Goal: Communication & Community: Share content

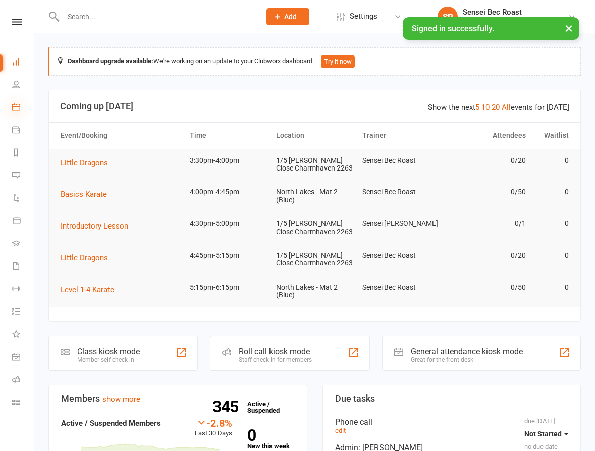
click at [15, 109] on icon at bounding box center [16, 107] width 8 height 8
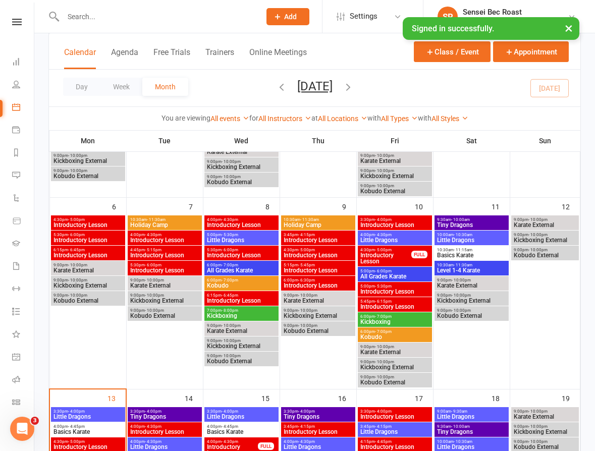
click at [472, 222] on span "Tiny Dragons" at bounding box center [471, 225] width 70 height 6
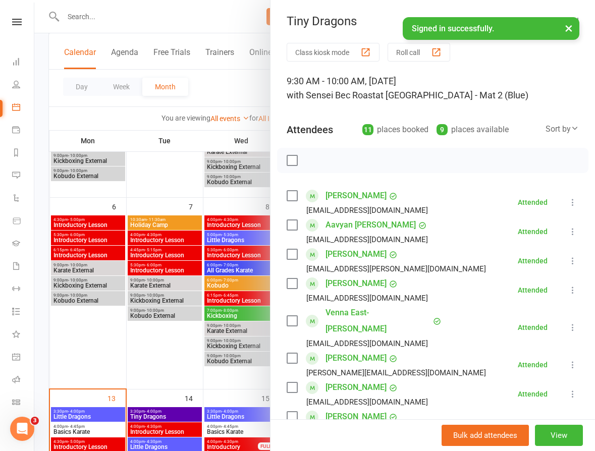
click at [127, 361] on div at bounding box center [314, 225] width 560 height 451
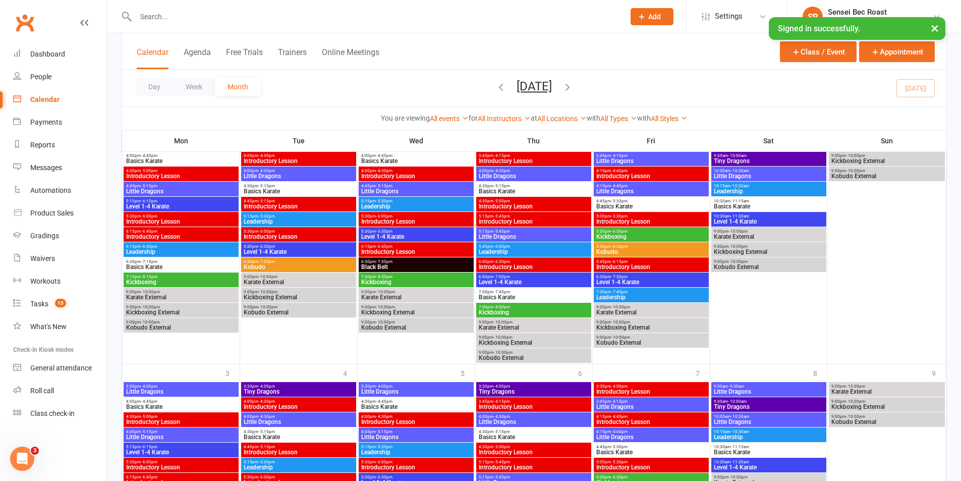
scroll to position [952, 0]
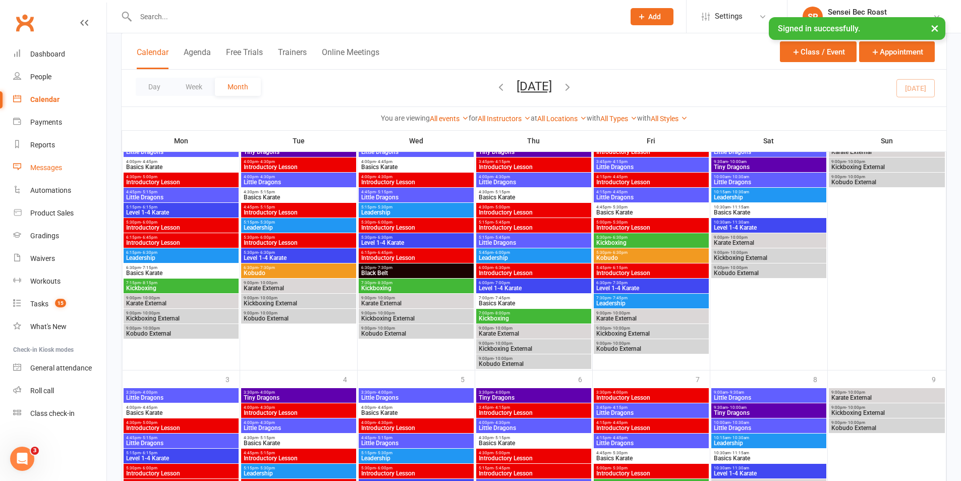
click at [47, 168] on div "Messages" at bounding box center [46, 167] width 32 height 8
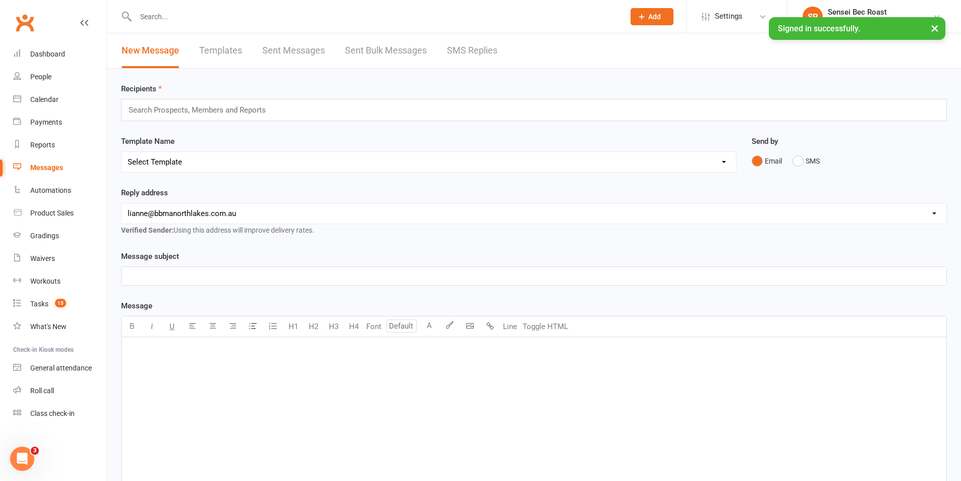
click at [313, 157] on select "Select Template [Email] 2 week trial promo [Email] END OF EOFY SALE FOR MEMBERS…" at bounding box center [429, 162] width 614 height 20
select select "148"
click at [122, 152] on select "Select Template [Email] 2 week trial promo [Email] END OF EOFY SALE FOR MEMBERS…" at bounding box center [429, 162] width 614 height 20
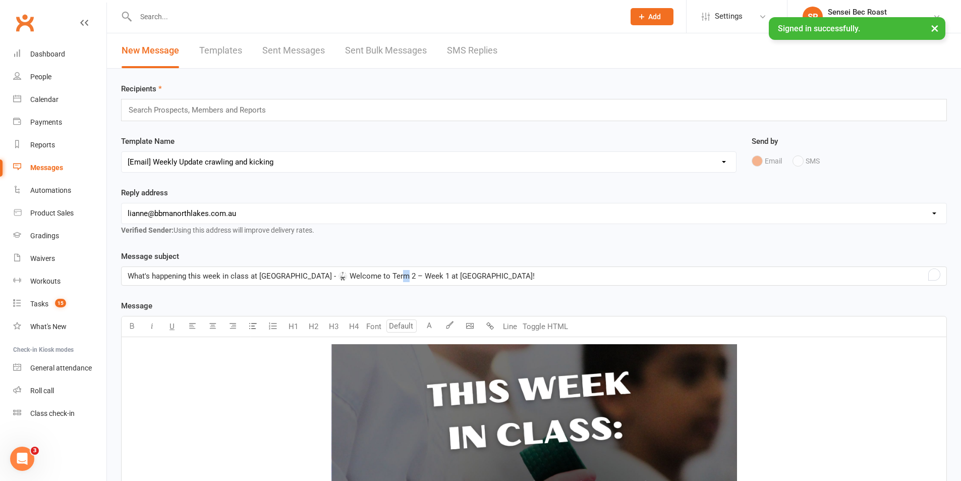
click at [401, 276] on span "What's happening this week in class at [GEOGRAPHIC_DATA] - 🥋 Welcome to Term 2 …" at bounding box center [331, 275] width 407 height 9
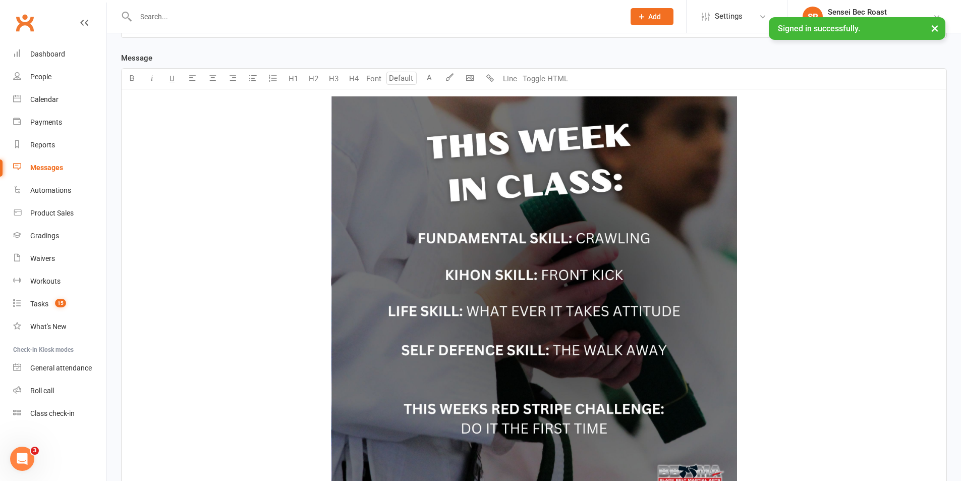
scroll to position [303, 0]
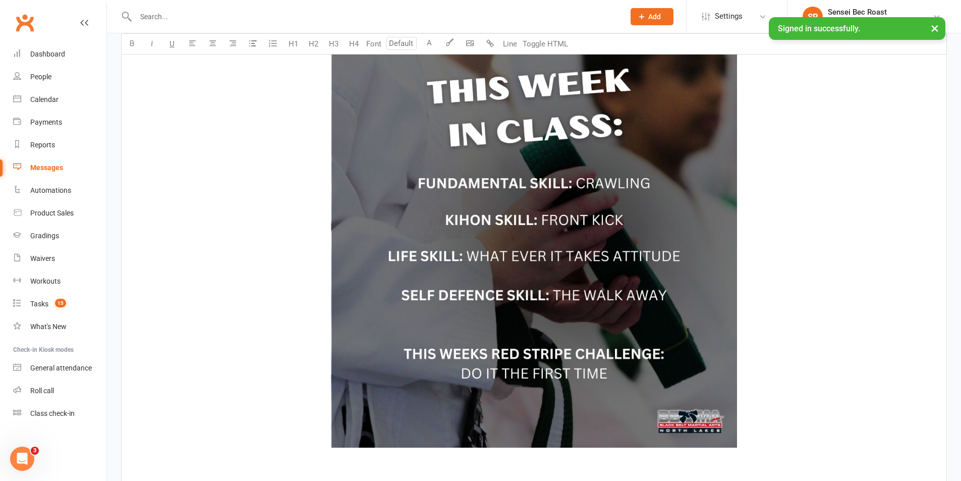
click at [531, 253] on img at bounding box center [534, 244] width 407 height 407
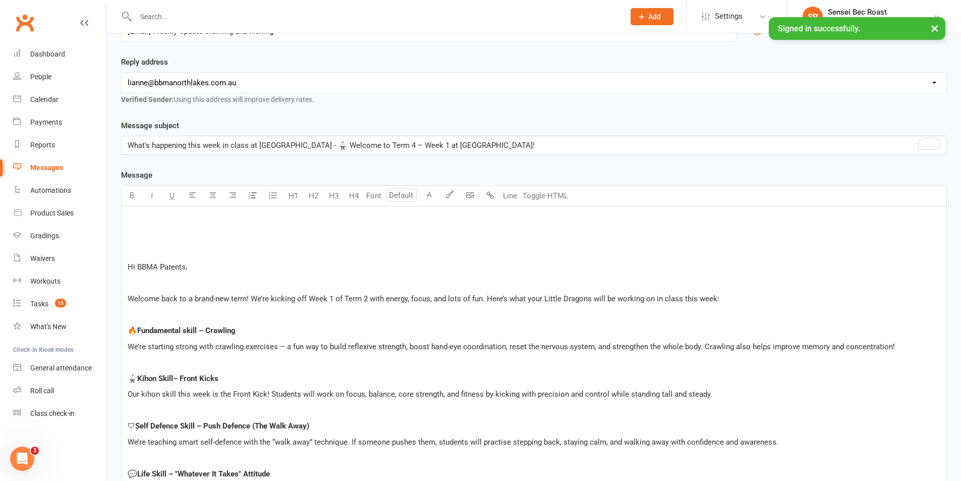
scroll to position [0, 0]
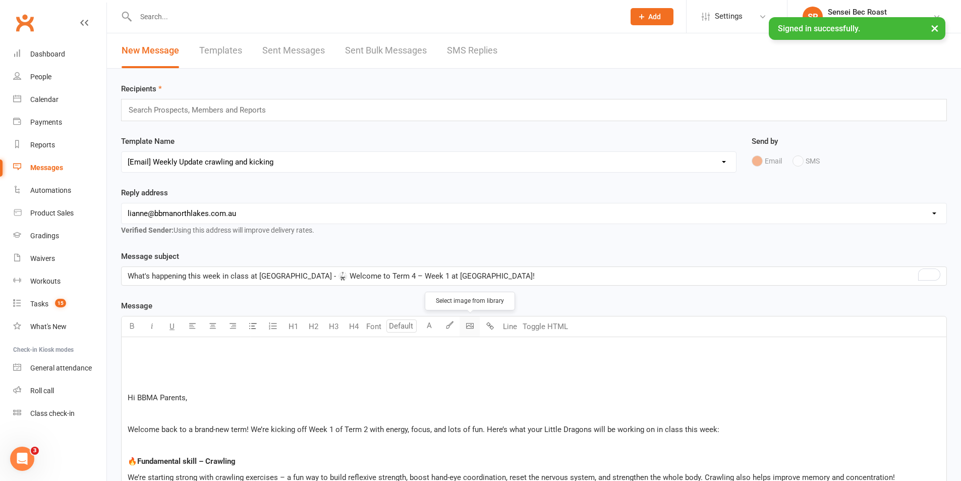
click at [474, 326] on body "Prospect Member Non-attending contact Class / event Appointment Grading event T…" at bounding box center [480, 450] width 961 height 894
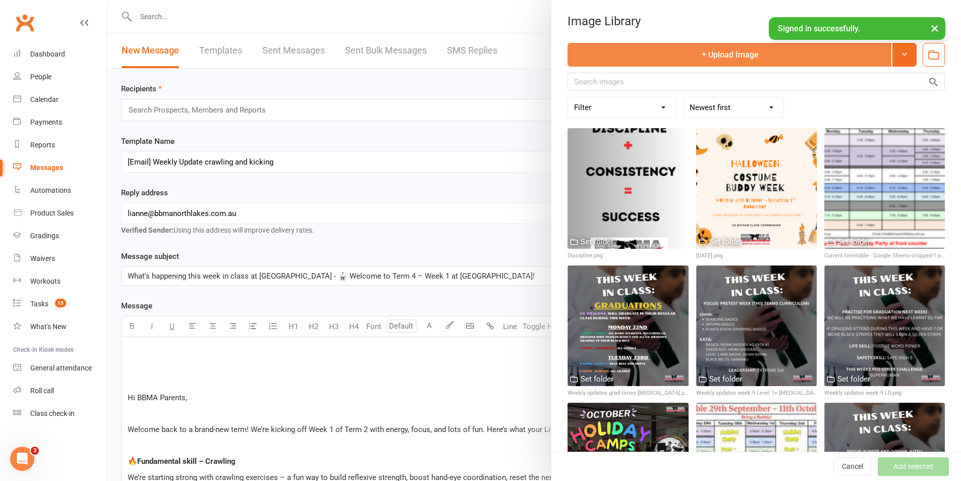
click at [594, 57] on button "Upload Image" at bounding box center [729, 55] width 324 height 24
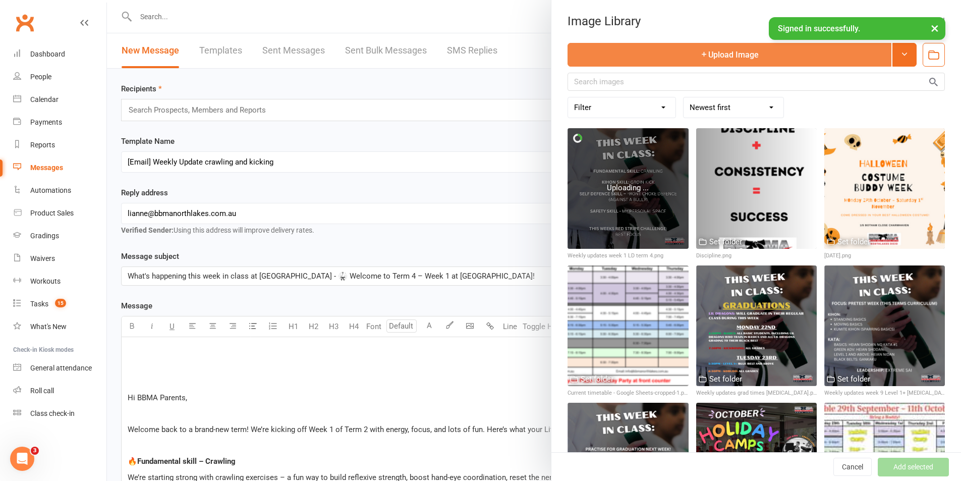
click at [594, 56] on button "Upload Image" at bounding box center [729, 55] width 324 height 24
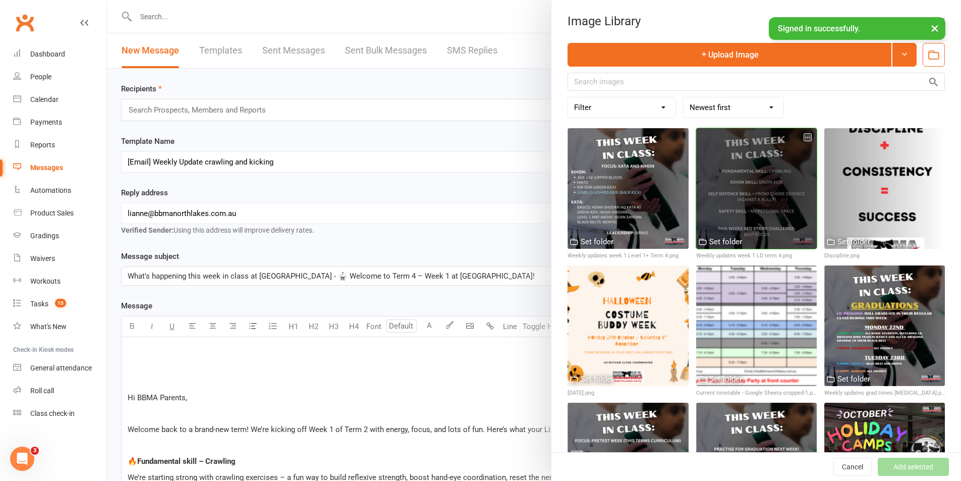
click at [594, 189] on div at bounding box center [756, 188] width 121 height 121
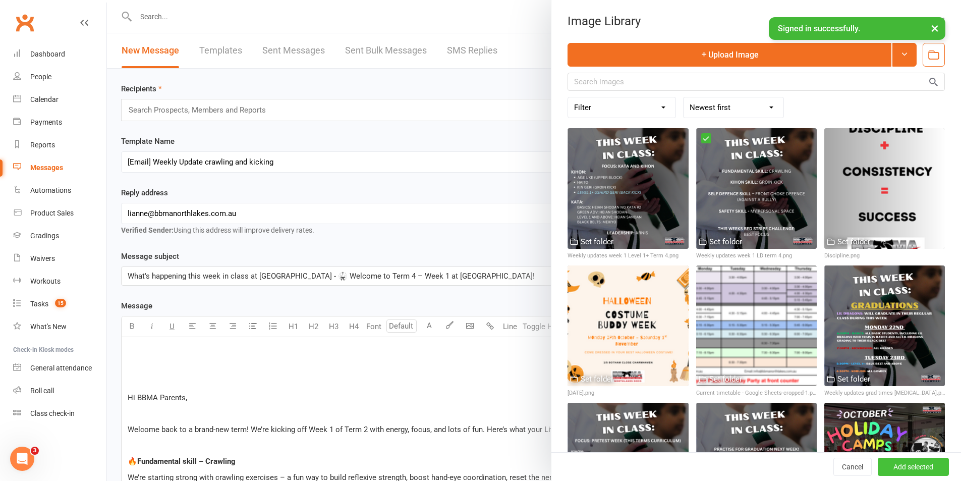
click at [594, 450] on button "Add selected" at bounding box center [913, 467] width 71 height 18
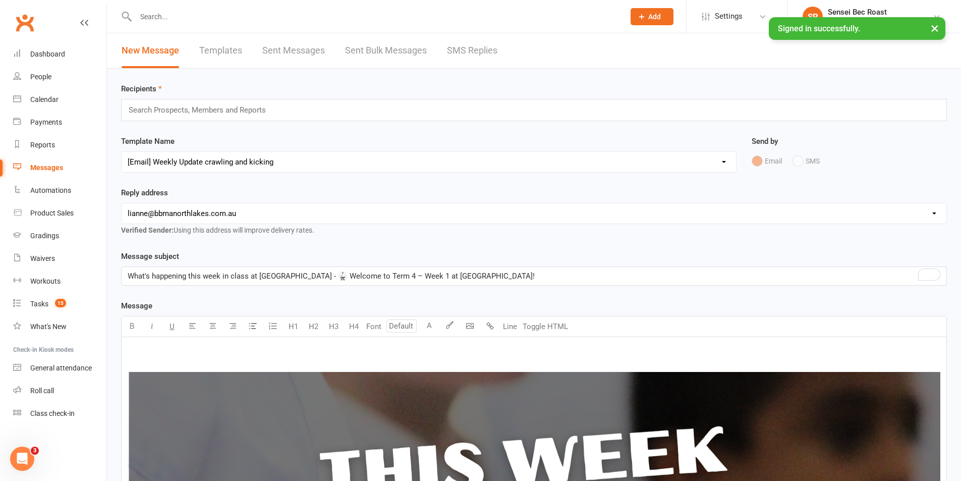
click at [254, 211] on select "[EMAIL_ADDRESS][DOMAIN_NAME] [PERSON_NAME][EMAIL_ADDRESS][DOMAIN_NAME] [EMAIL_A…" at bounding box center [534, 213] width 825 height 20
select select "2"
click at [122, 203] on select "[EMAIL_ADDRESS][DOMAIN_NAME] [PERSON_NAME][EMAIL_ADDRESS][DOMAIN_NAME] [EMAIL_A…" at bounding box center [534, 213] width 825 height 20
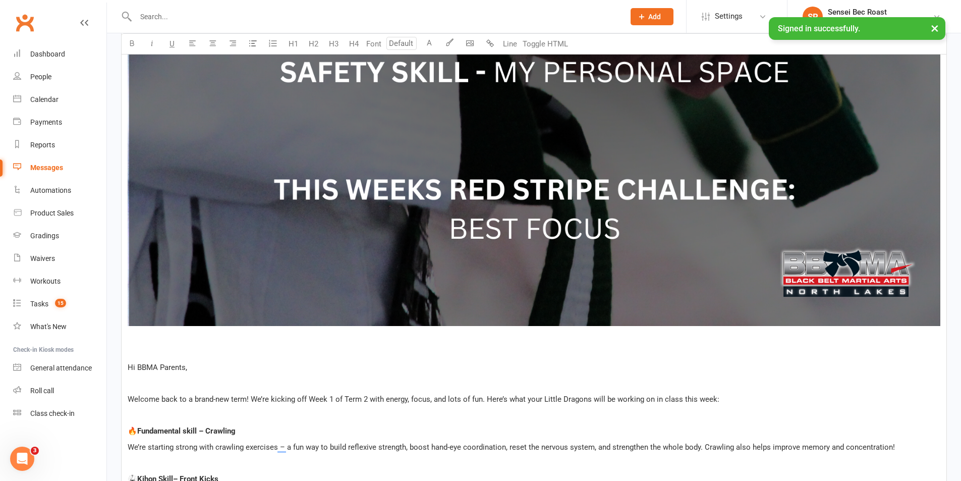
scroll to position [1009, 0]
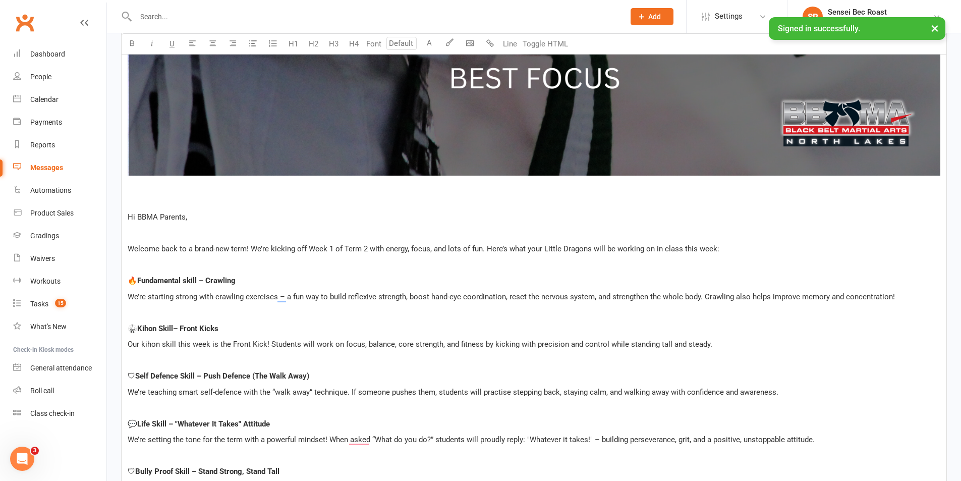
click at [138, 233] on p "To enrich screen reader interactions, please activate Accessibility in Grammarl…" at bounding box center [534, 233] width 813 height 12
click at [138, 195] on p "To enrich screen reader interactions, please activate Accessibility in Grammarl…" at bounding box center [534, 201] width 813 height 12
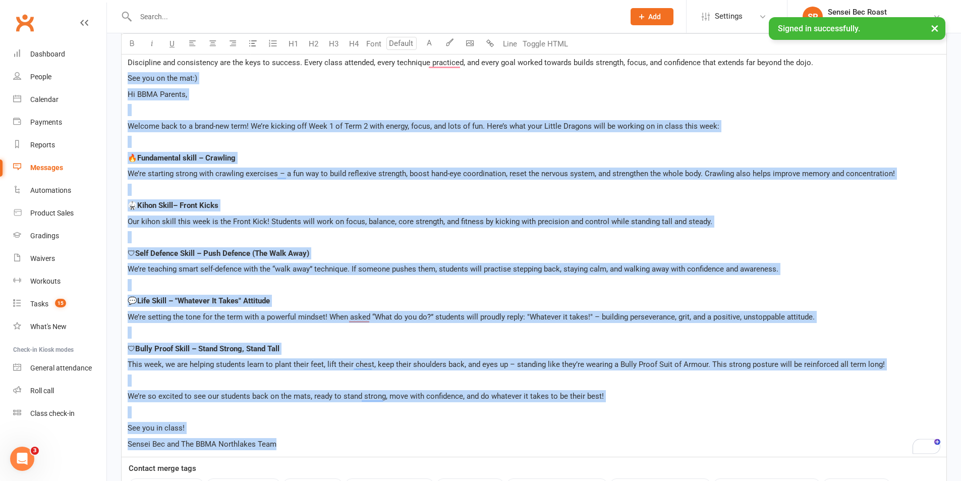
scroll to position [1307, 0]
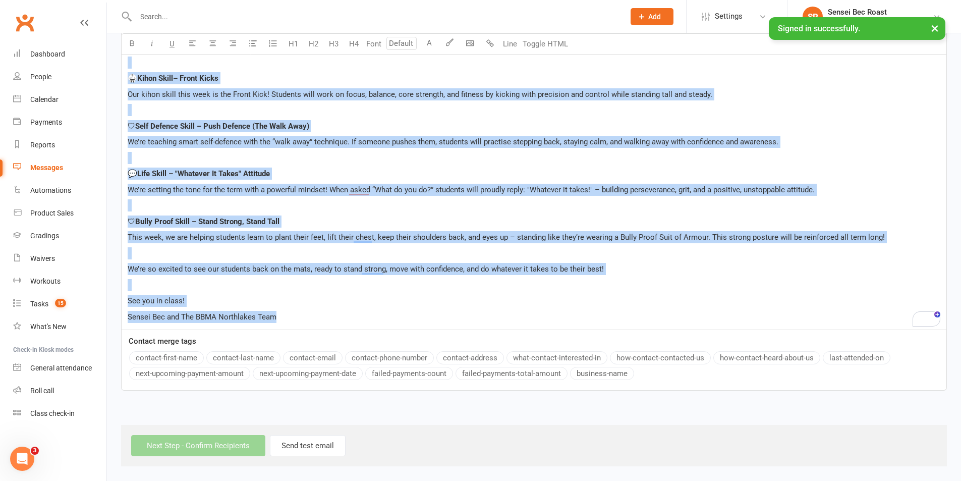
drag, startPoint x: 129, startPoint y: 248, endPoint x: 335, endPoint y: 338, distance: 225.2
click at [285, 306] on p "See you in class!" at bounding box center [534, 301] width 813 height 12
click at [232, 297] on p "See you in class!" at bounding box center [534, 301] width 813 height 12
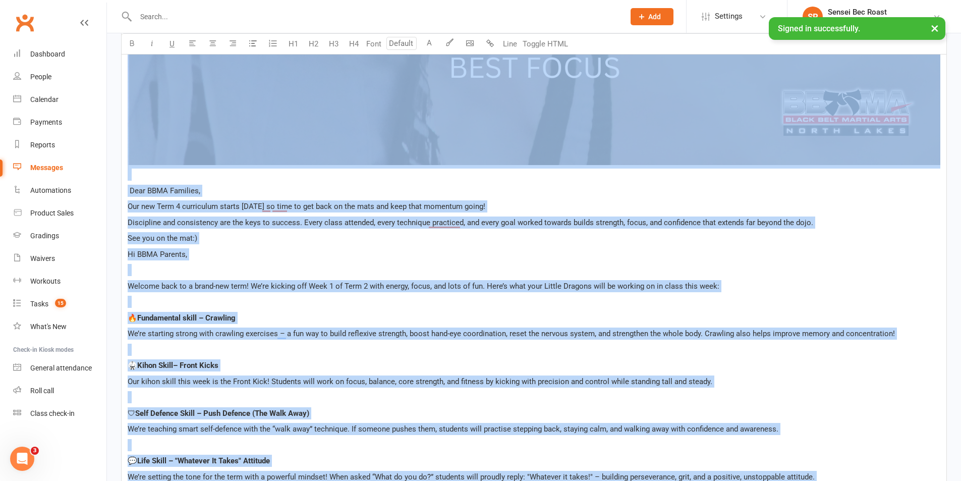
scroll to position [1004, 0]
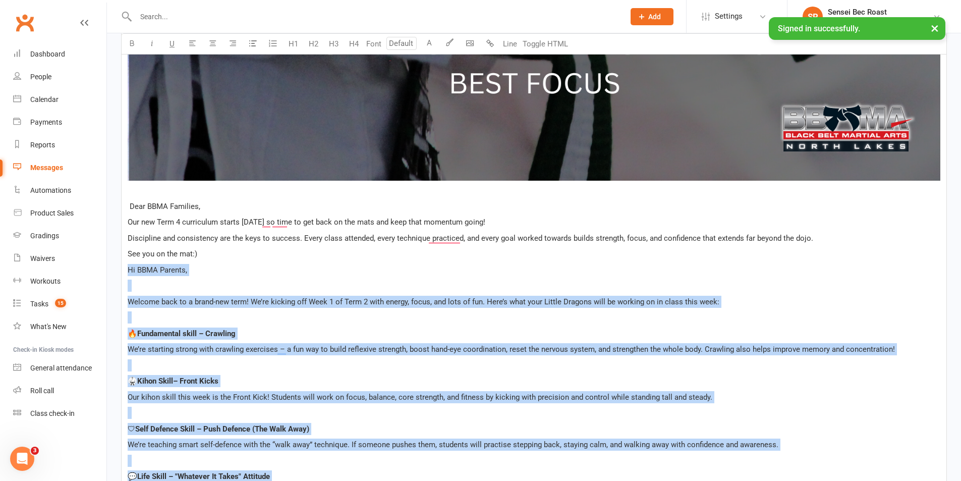
drag, startPoint x: 201, startPoint y: 285, endPoint x: 127, endPoint y: 265, distance: 76.8
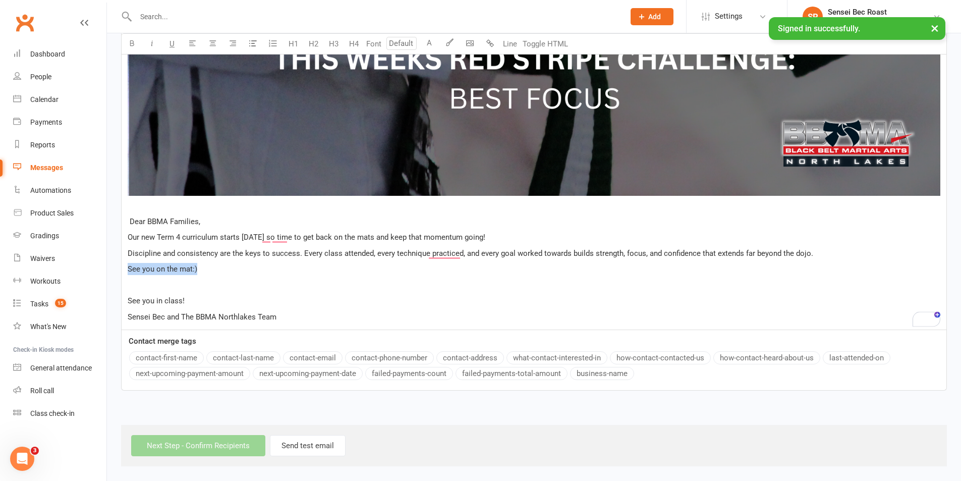
drag, startPoint x: 201, startPoint y: 274, endPoint x: 128, endPoint y: 273, distance: 73.2
click at [128, 273] on p "See you on the mat:)" at bounding box center [534, 269] width 813 height 12
click at [207, 221] on p "Dear BBMA Families," at bounding box center [534, 221] width 813 height 12
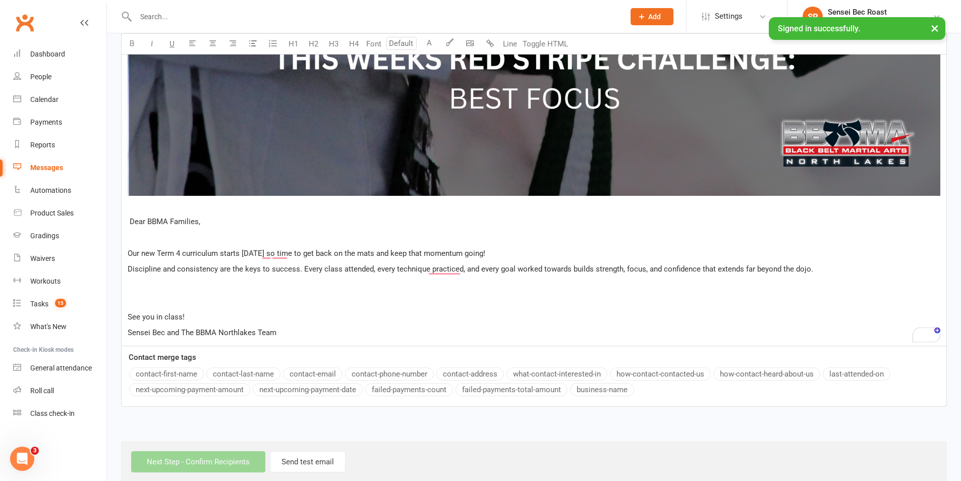
scroll to position [1004, 0]
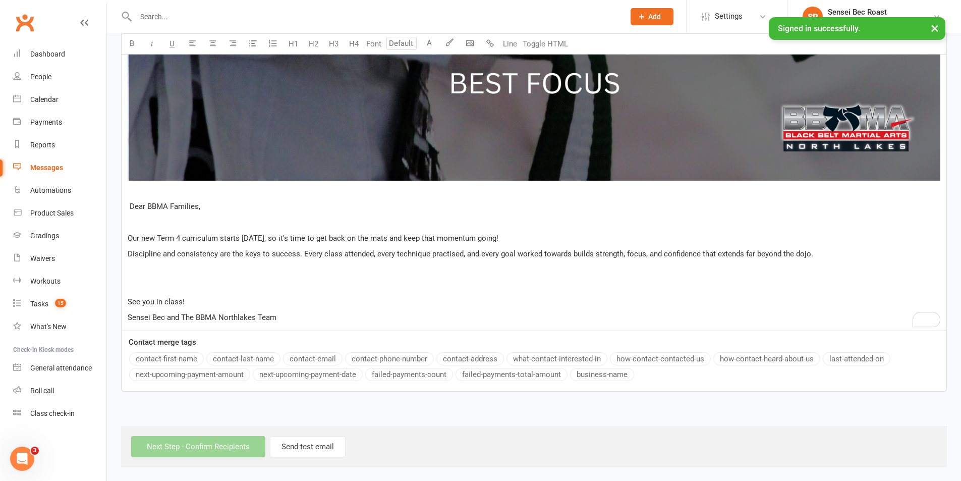
click at [408, 271] on p "﻿" at bounding box center [534, 270] width 813 height 12
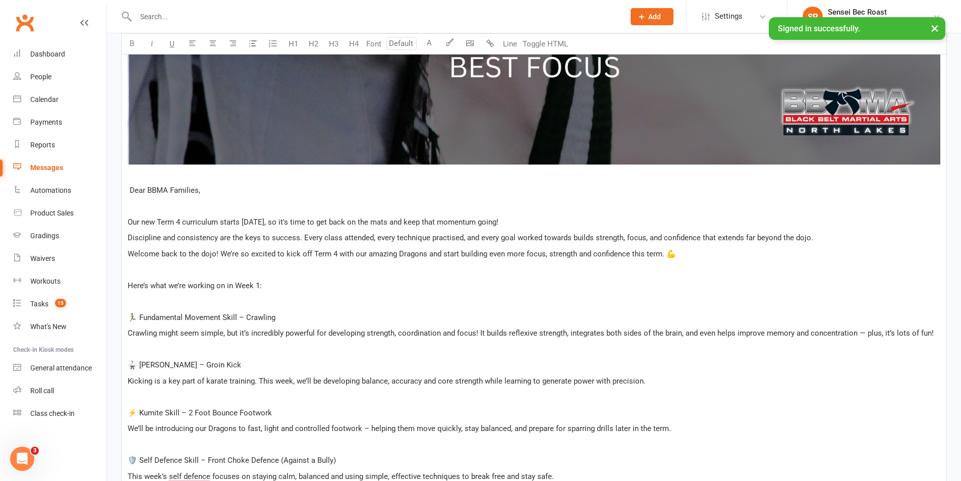
scroll to position [1014, 0]
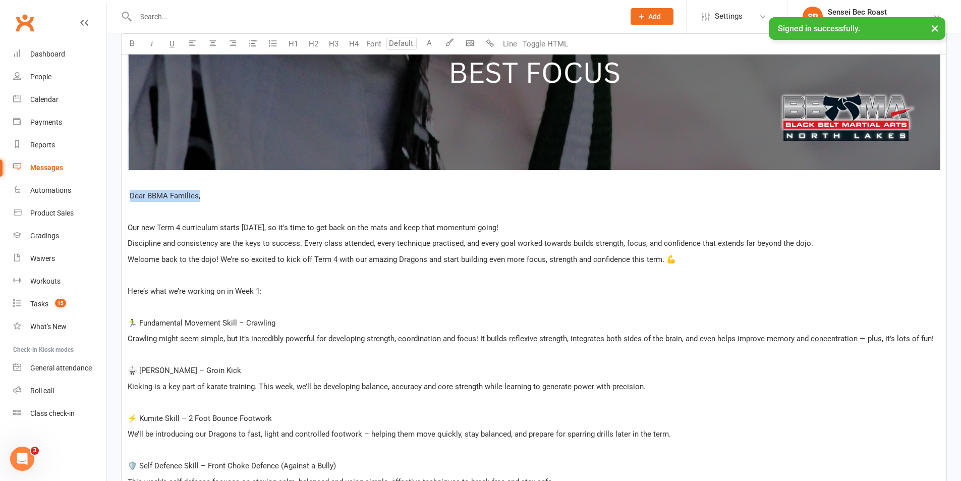
drag, startPoint x: 129, startPoint y: 197, endPoint x: 226, endPoint y: 195, distance: 97.4
click at [226, 195] on p "Dear BBMA Families," at bounding box center [534, 196] width 813 height 12
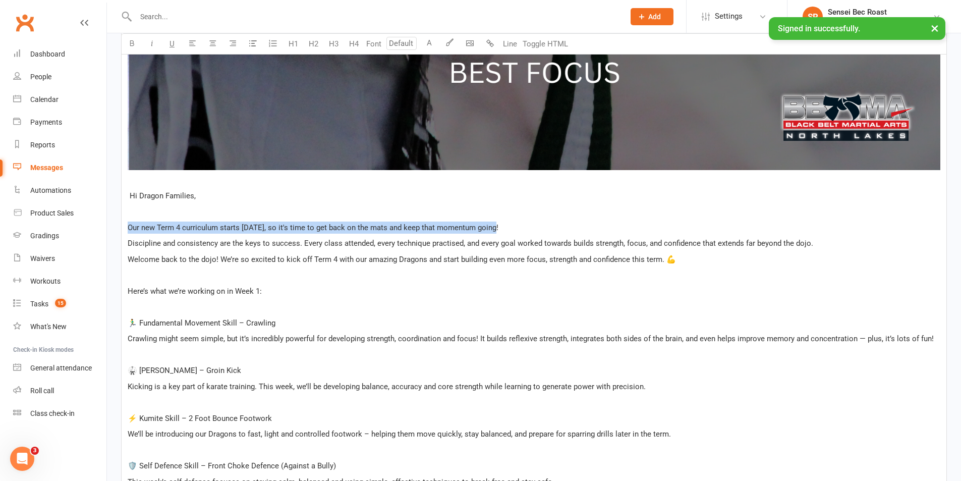
drag, startPoint x: 128, startPoint y: 229, endPoint x: 494, endPoint y: 221, distance: 366.8
click at [494, 221] on p "Our new Term 4 curriculum starts [DATE], so it's time to get back on the mats a…" at bounding box center [534, 227] width 813 height 12
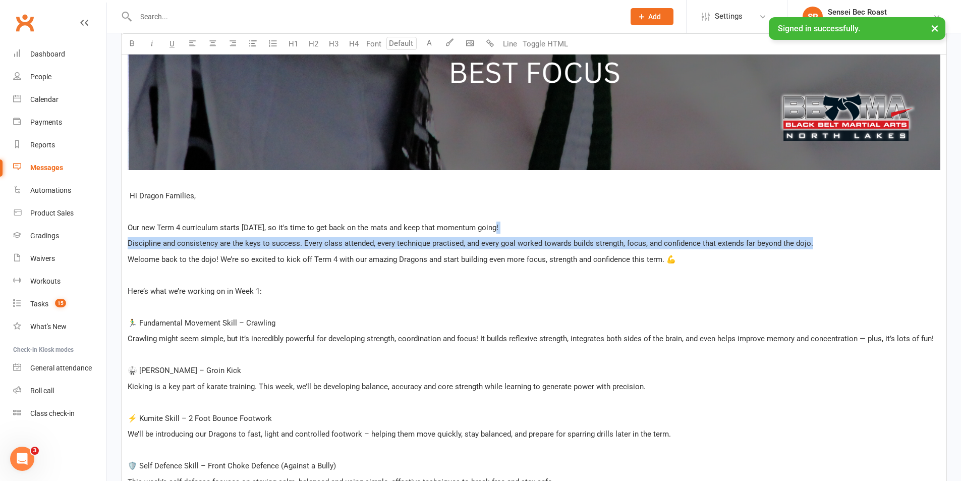
drag, startPoint x: 819, startPoint y: 241, endPoint x: 503, endPoint y: 223, distance: 316.3
click at [503, 223] on div "﻿ ﻿ ﻿ Hi Dragon Families, ﻿ Our new Term 4 curriculum starts [DATE], so it's ti…" at bounding box center [534, 28] width 825 height 1410
click at [503, 223] on p "Our new Term 4 curriculum starts [DATE], so it's time to get back on the mats a…" at bounding box center [534, 227] width 813 height 12
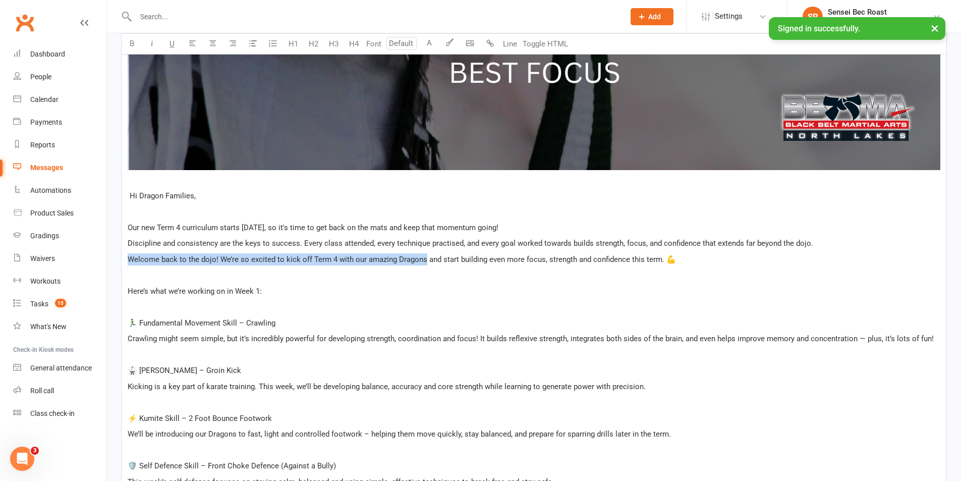
drag, startPoint x: 129, startPoint y: 259, endPoint x: 423, endPoint y: 261, distance: 293.6
click at [423, 261] on span "Welcome back to the dojo! We’re so excited to kick off Term 4 with our amazing …" at bounding box center [402, 259] width 548 height 9
copy span "Welcome back to the dojo! We’re so excited to kick off Term 4 with our amazing …"
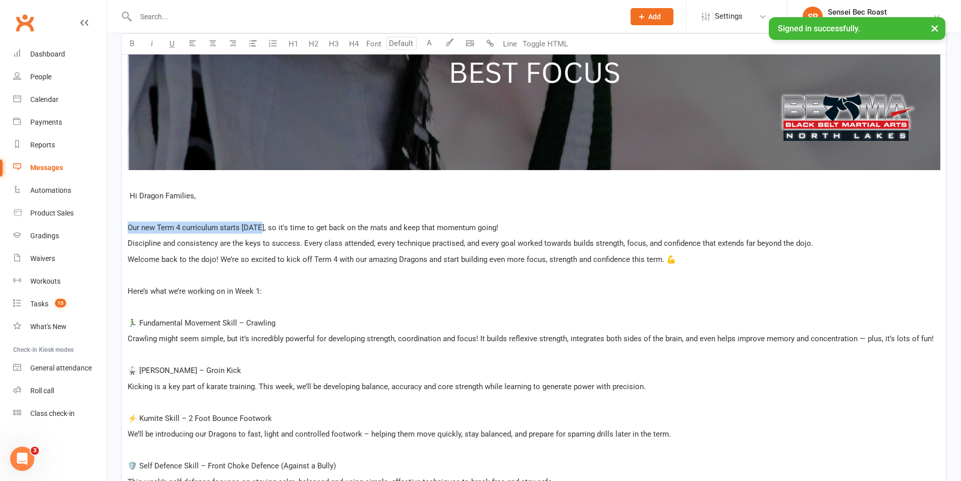
drag, startPoint x: 127, startPoint y: 228, endPoint x: 260, endPoint y: 227, distance: 133.2
click at [260, 227] on div "﻿ ﻿ ﻿ Hi Dragon Families, ﻿ Our new Term 4 curriculum starts [DATE], so it's ti…" at bounding box center [534, 28] width 825 height 1410
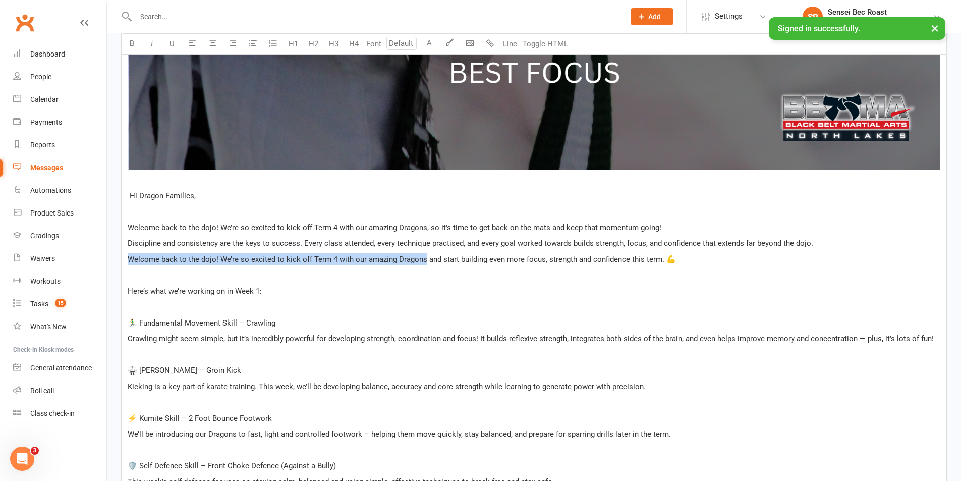
drag, startPoint x: 128, startPoint y: 259, endPoint x: 424, endPoint y: 261, distance: 296.1
click at [424, 261] on span "Welcome back to the dojo! We’re so excited to kick off Term 4 with our amazing …" at bounding box center [402, 259] width 548 height 9
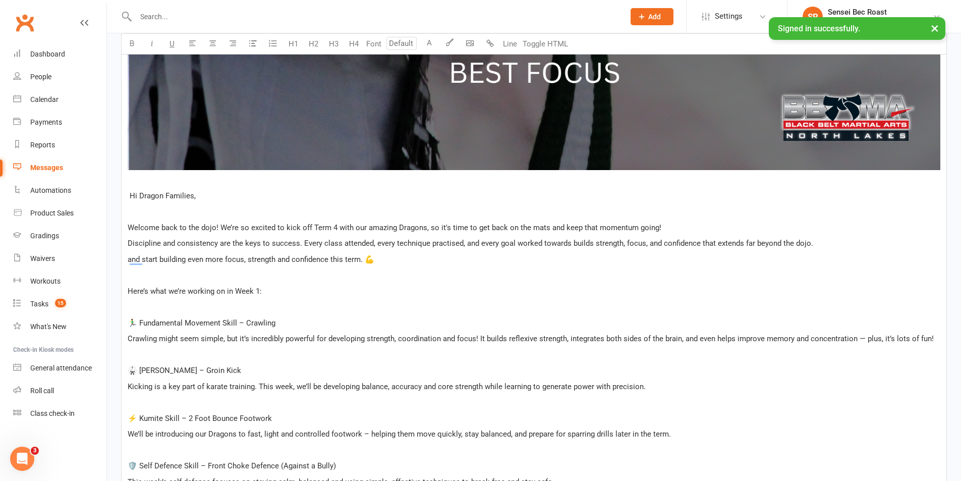
drag, startPoint x: 367, startPoint y: 260, endPoint x: 374, endPoint y: 260, distance: 6.6
click at [374, 260] on span "and start building even more focus, strength and confidence this term. 💪" at bounding box center [251, 259] width 247 height 9
click at [393, 258] on p "and start building even more focus, strength and confidence this term. 💪" at bounding box center [534, 259] width 813 height 12
drag, startPoint x: 332, startPoint y: 255, endPoint x: 129, endPoint y: 261, distance: 203.9
click at [129, 261] on p "and start building even more focus, strength and confidence this term. 💪" at bounding box center [534, 259] width 813 height 12
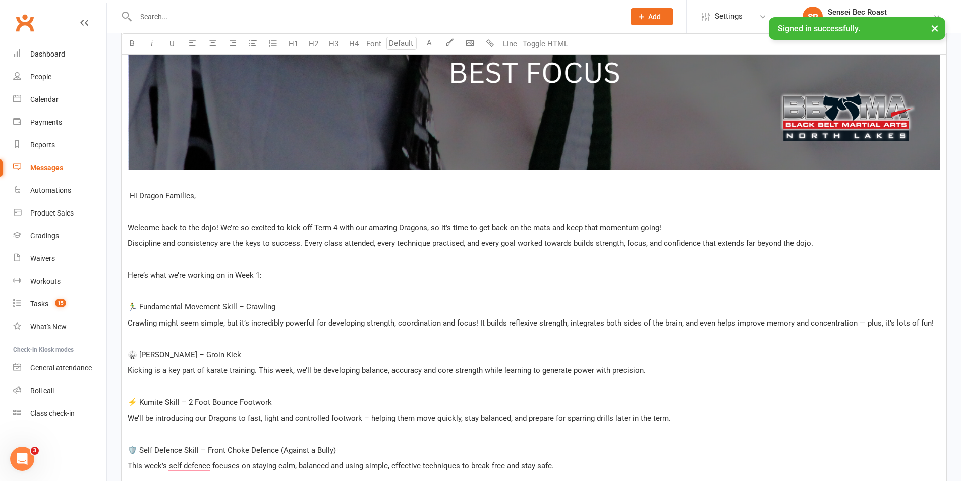
click at [135, 259] on p "﻿" at bounding box center [534, 259] width 813 height 12
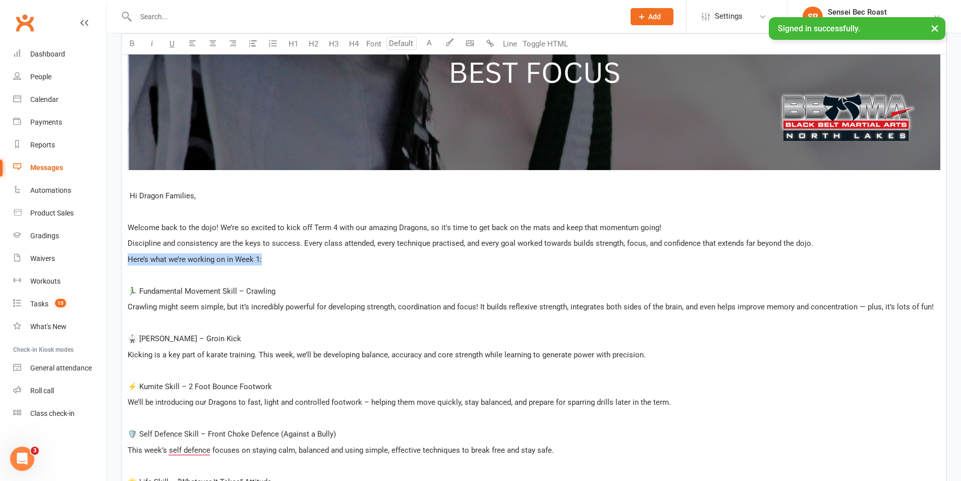
drag, startPoint x: 263, startPoint y: 260, endPoint x: 117, endPoint y: 254, distance: 146.4
click at [117, 254] on div "Message subject What's happening this week in class at [GEOGRAPHIC_DATA] - 🥋 We…" at bounding box center [533, 6] width 841 height 1541
drag, startPoint x: 272, startPoint y: 292, endPoint x: 134, endPoint y: 294, distance: 138.2
click at [134, 294] on p "🏃‍♂️ Fundamental Movement Skill – Crawling" at bounding box center [534, 291] width 813 height 12
click at [138, 273] on p "﻿" at bounding box center [534, 275] width 813 height 12
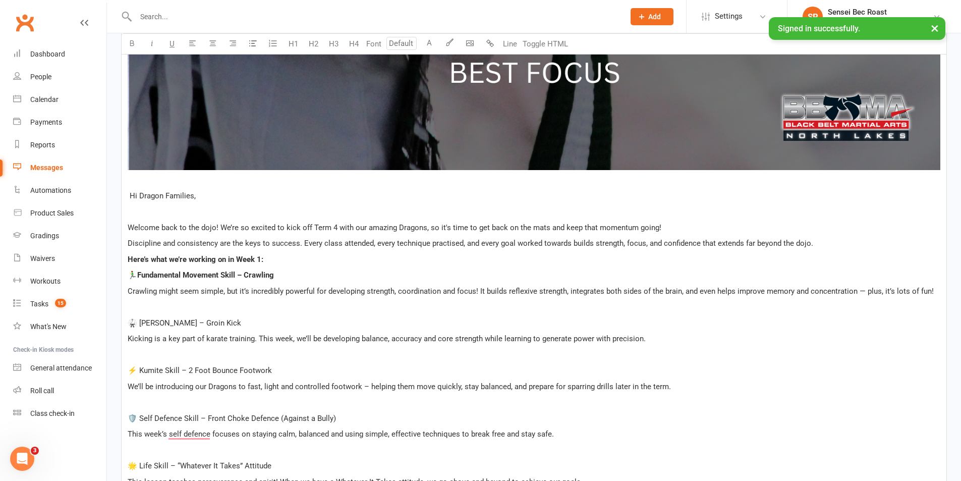
click at [159, 309] on p "﻿" at bounding box center [534, 307] width 813 height 12
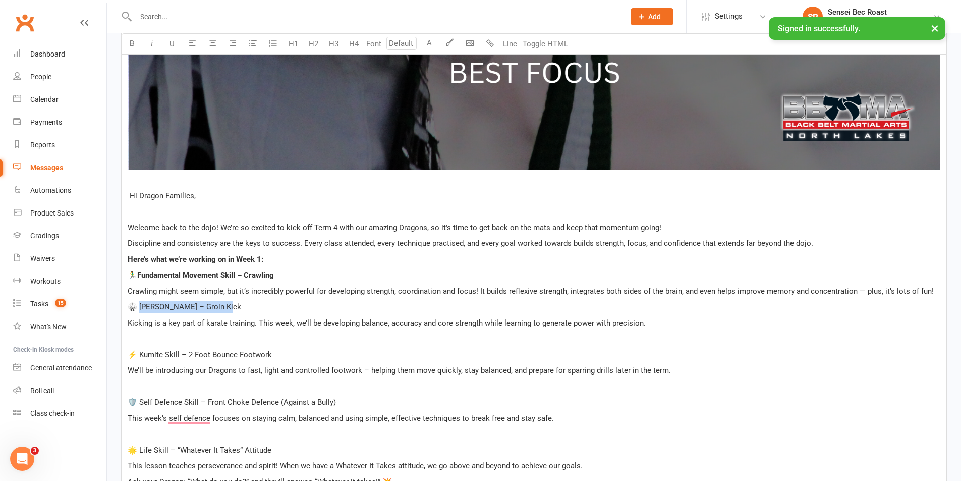
drag, startPoint x: 228, startPoint y: 306, endPoint x: 142, endPoint y: 306, distance: 85.8
click at [142, 306] on p "🥋 [PERSON_NAME] – Groin Kick" at bounding box center [534, 307] width 813 height 12
click at [148, 337] on p "﻿" at bounding box center [534, 338] width 813 height 12
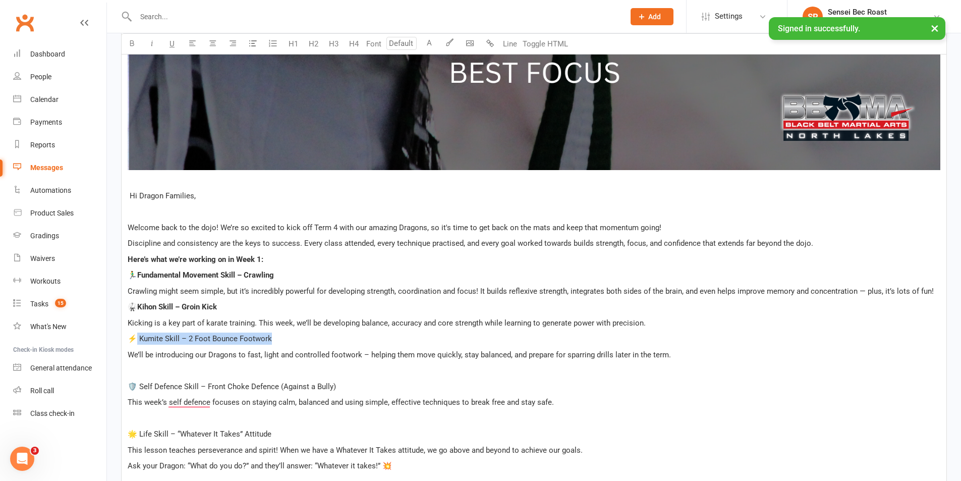
drag, startPoint x: 282, startPoint y: 337, endPoint x: 138, endPoint y: 335, distance: 144.3
click at [138, 335] on p "⚡ Kumite Skill – 2 Foot Bounce Footwork" at bounding box center [534, 338] width 813 height 12
click at [149, 370] on p "﻿" at bounding box center [534, 370] width 813 height 12
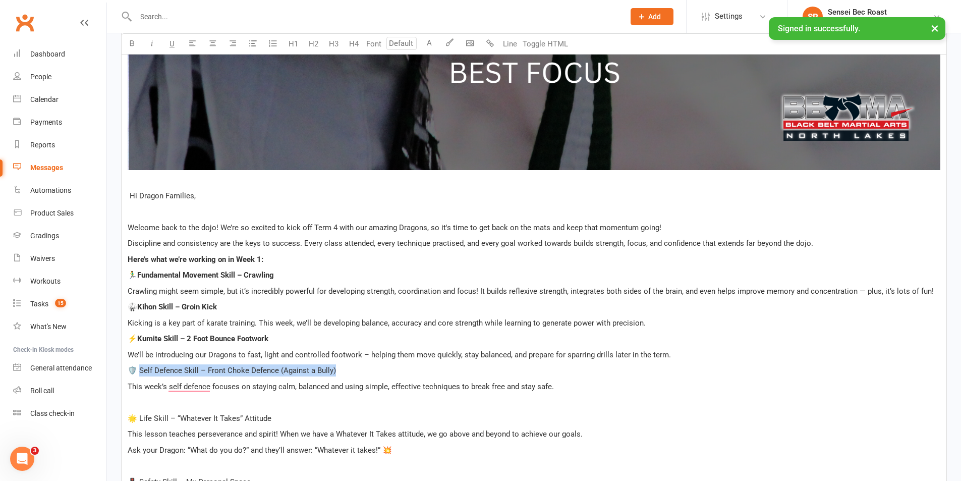
drag, startPoint x: 339, startPoint y: 370, endPoint x: 139, endPoint y: 365, distance: 200.3
click at [139, 365] on p "🛡️ Self Defence Skill – Front Choke Defence (Against a Bully)" at bounding box center [534, 370] width 813 height 12
click at [152, 401] on p "﻿" at bounding box center [534, 402] width 813 height 12
click at [156, 401] on p "﻿" at bounding box center [534, 402] width 813 height 12
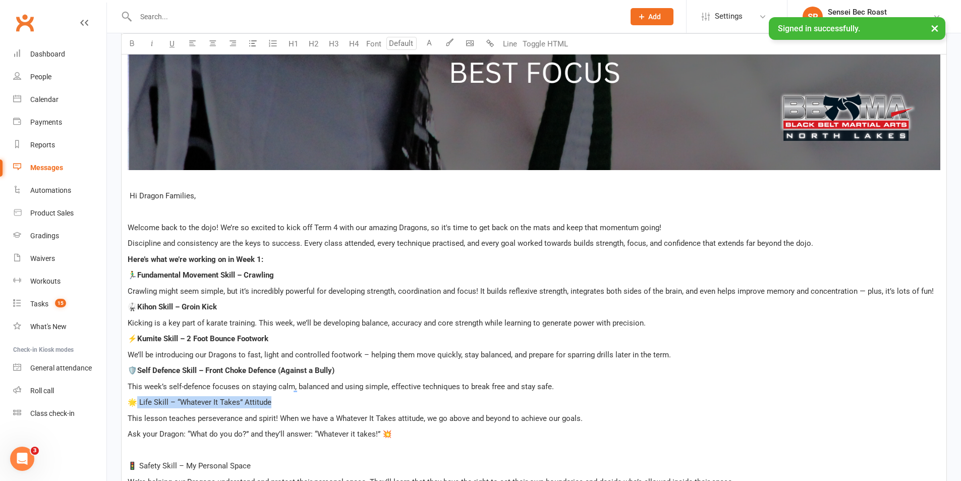
drag, startPoint x: 278, startPoint y: 401, endPoint x: 135, endPoint y: 406, distance: 143.9
click at [135, 406] on p "🌟 Life Skill – “Whatever It Takes” Attitude" at bounding box center [534, 402] width 813 height 12
drag, startPoint x: 291, startPoint y: 398, endPoint x: 141, endPoint y: 403, distance: 149.9
click at [141, 403] on p "🌟 Life Skill – “Whatever It Takes” Attitude" at bounding box center [534, 402] width 813 height 12
click at [165, 448] on p "﻿" at bounding box center [534, 450] width 813 height 12
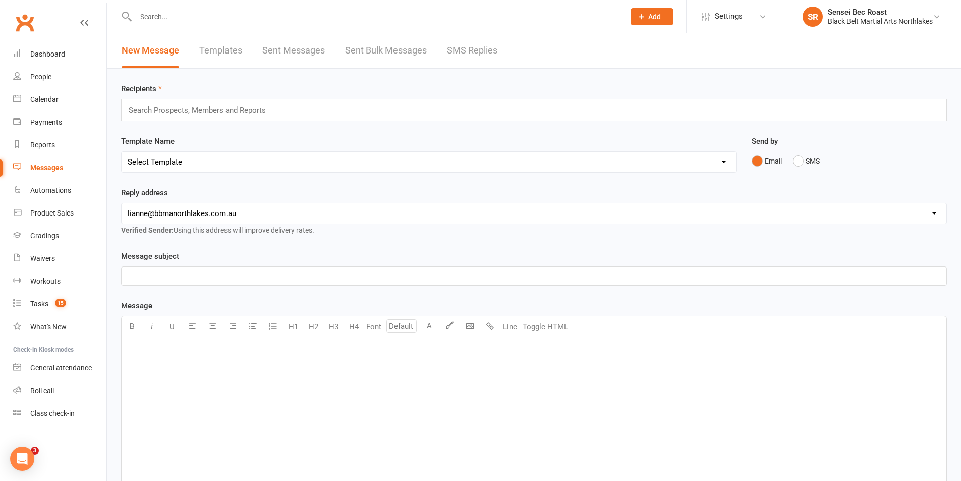
click at [302, 162] on select "Select Template [Email] 2 week trial promo [Email] END OF EOFY SALE FOR MEMBERS…" at bounding box center [429, 162] width 614 height 20
click at [122, 152] on select "Select Template [Email] 2 week trial promo [Email] END OF EOFY SALE FOR MEMBERS…" at bounding box center [429, 162] width 614 height 20
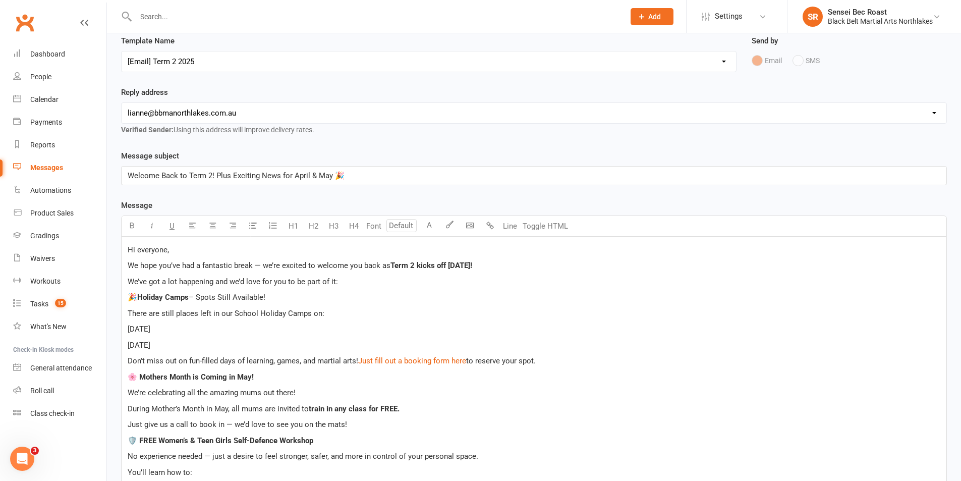
scroll to position [101, 0]
click at [254, 58] on select "Select Template [Email] 2 week trial promo [Email] END OF EOFY SALE FOR MEMBERS…" at bounding box center [429, 61] width 614 height 20
click at [122, 51] on select "Select Template [Email] 2 week trial promo [Email] END OF EOFY SALE FOR MEMBERS…" at bounding box center [429, 61] width 614 height 20
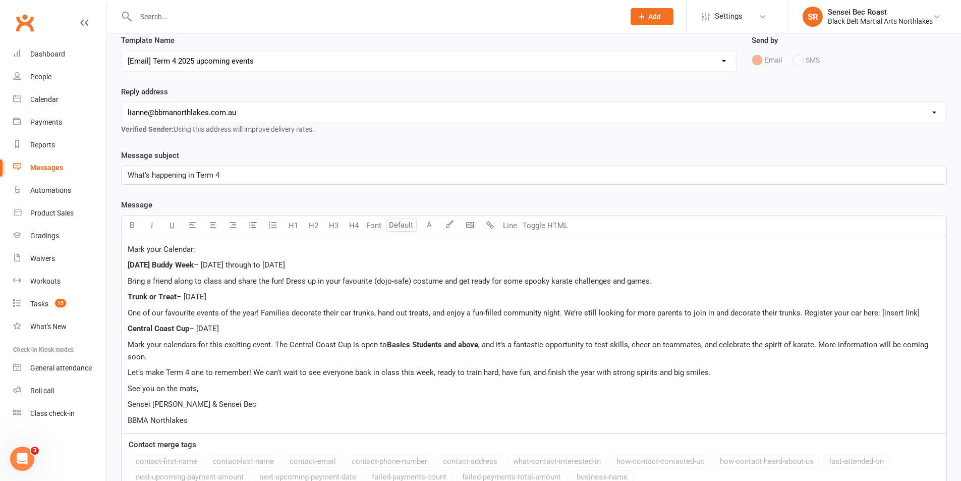
click at [252, 62] on select "Select Template [Email] 2 week trial promo [Email] END OF EOFY SALE FOR MEMBERS…" at bounding box center [429, 61] width 614 height 20
select select "95"
click at [122, 51] on select "Select Template [Email] 2 week trial promo [Email] END OF EOFY SALE FOR MEMBERS…" at bounding box center [429, 61] width 614 height 20
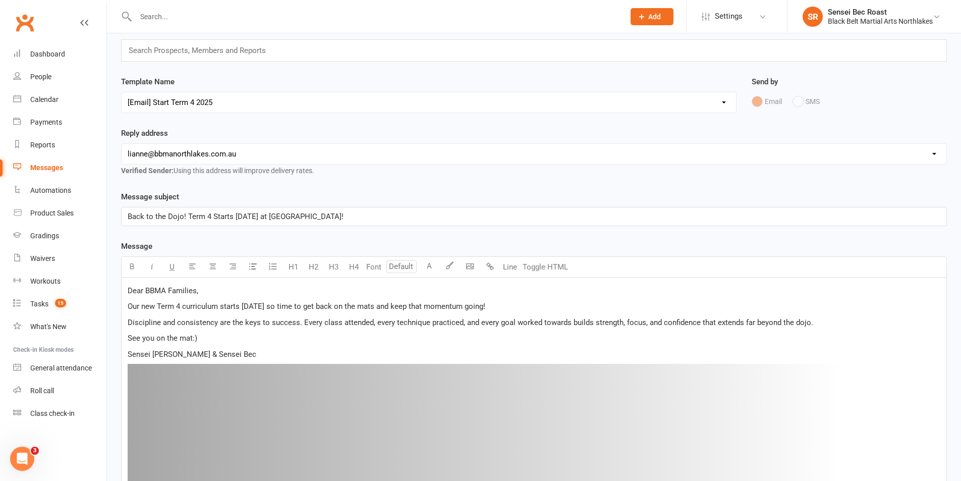
scroll to position [51, 0]
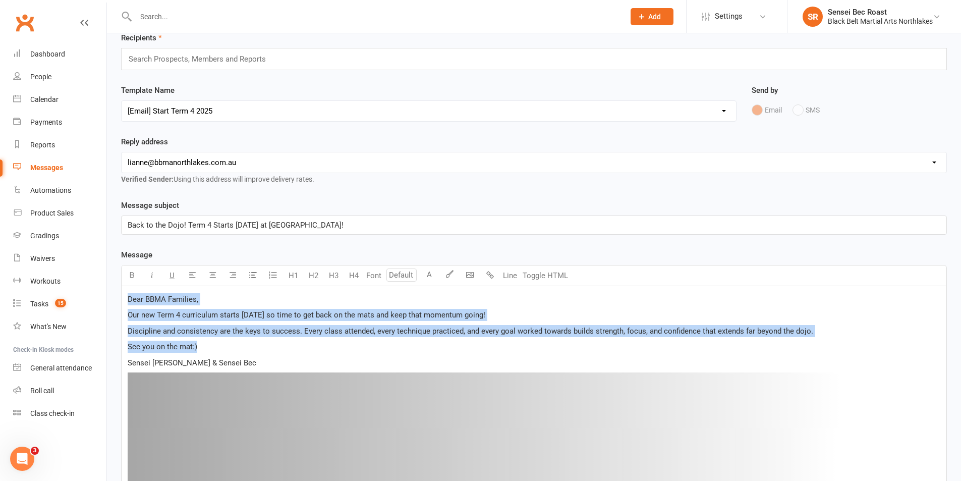
drag, startPoint x: 126, startPoint y: 298, endPoint x: 206, endPoint y: 345, distance: 93.4
click at [283, 17] on input "text" at bounding box center [375, 17] width 485 height 14
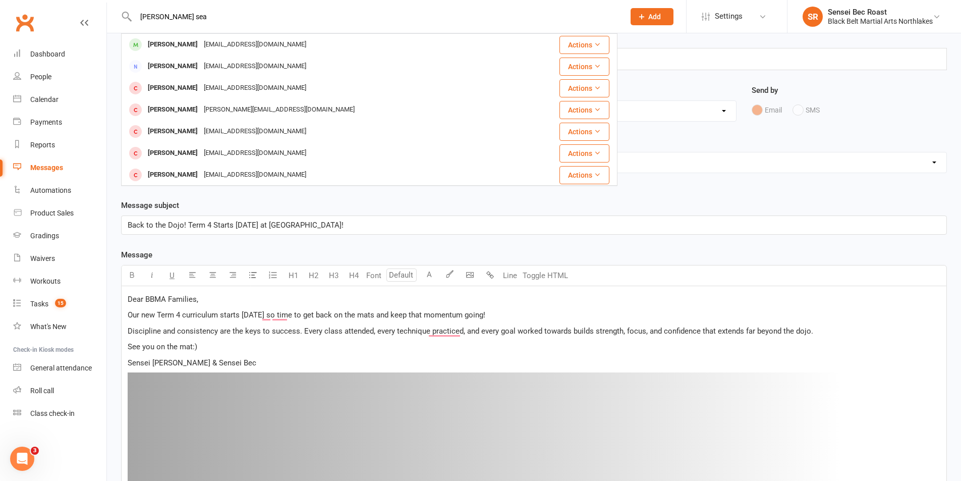
drag, startPoint x: 218, startPoint y: 17, endPoint x: 137, endPoint y: 18, distance: 80.7
click at [137, 18] on input "harrison sea" at bounding box center [375, 17] width 485 height 14
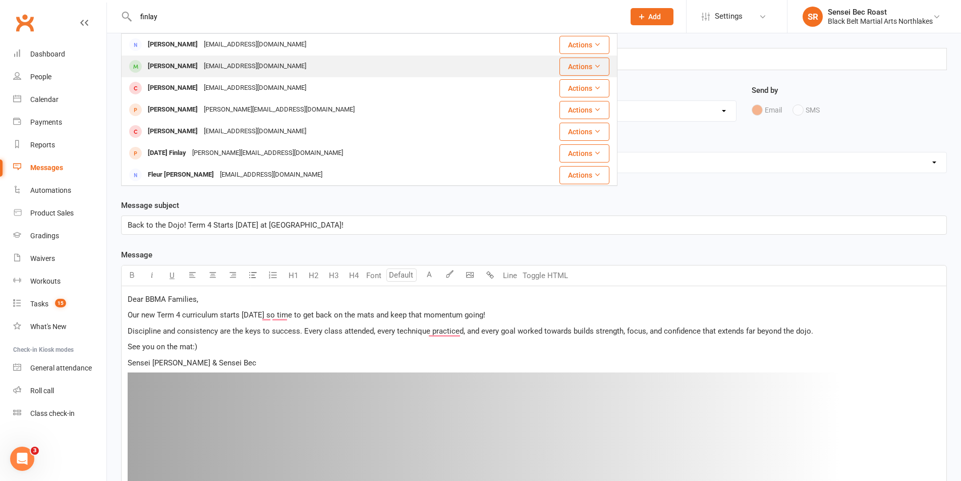
type input "finlay"
click at [201, 66] on div "shakyshaye@gmail.com" at bounding box center [255, 66] width 108 height 15
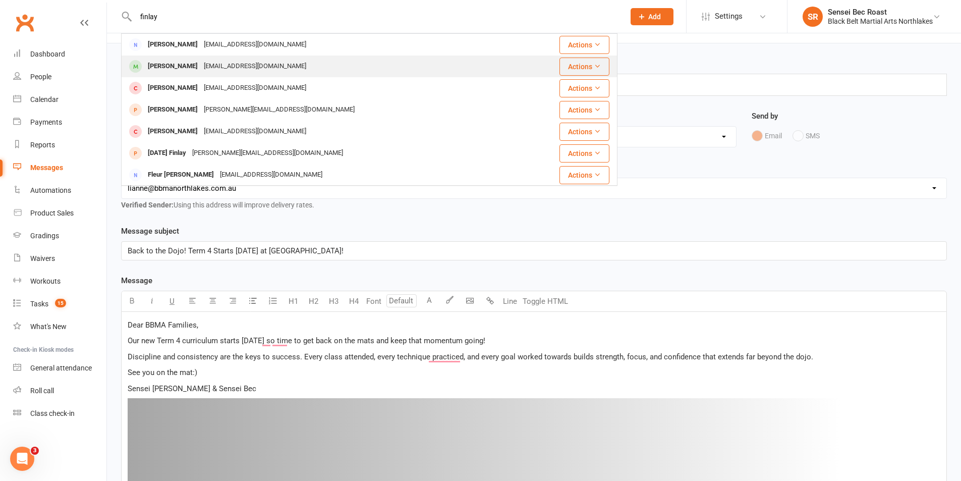
select select
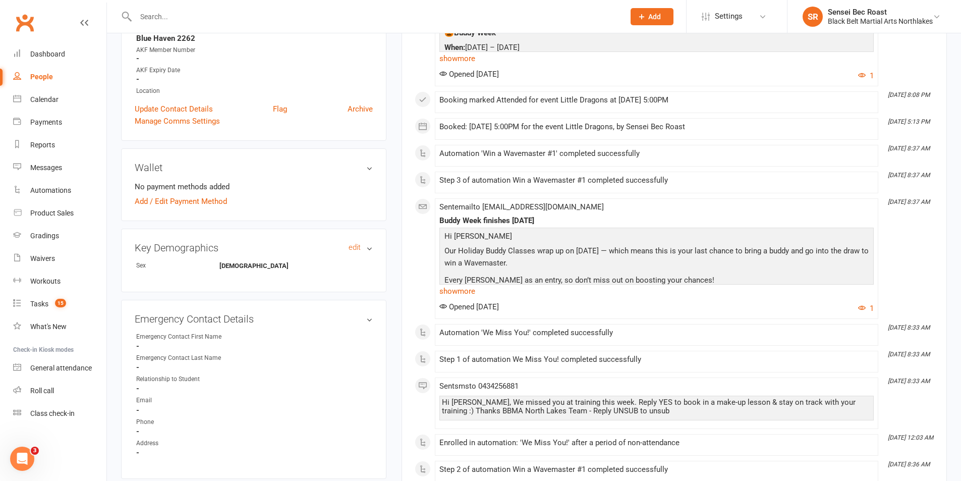
scroll to position [504, 0]
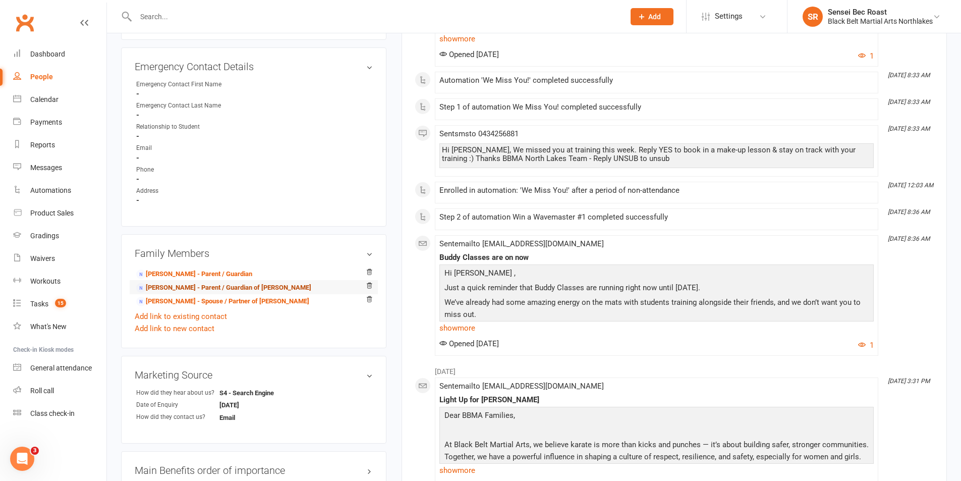
click at [195, 286] on link "Courtney Kay - Parent / Guardian of Shaye Kidd" at bounding box center [223, 287] width 175 height 11
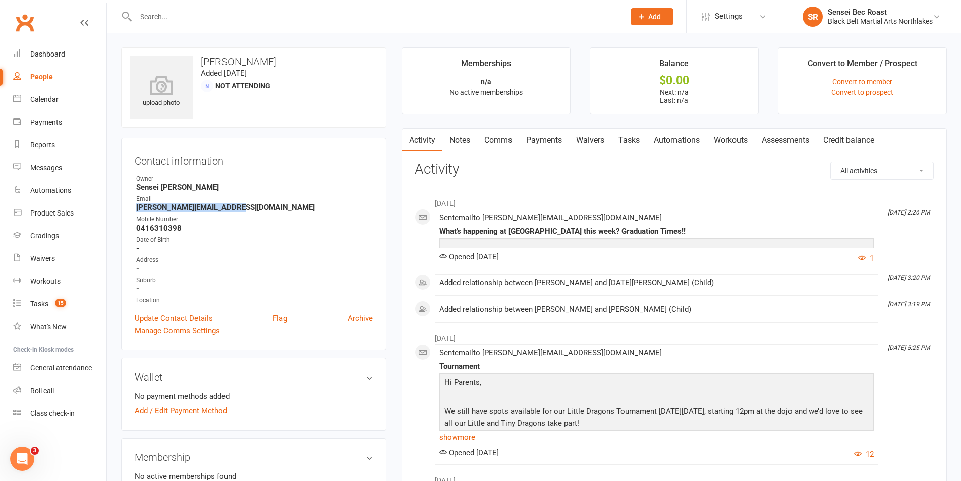
drag, startPoint x: 239, startPoint y: 207, endPoint x: 134, endPoint y: 208, distance: 104.4
click at [134, 208] on div "Contact information Owner Sensei Lianne Tolman Email courtney.brook3@gmail.com …" at bounding box center [253, 244] width 265 height 212
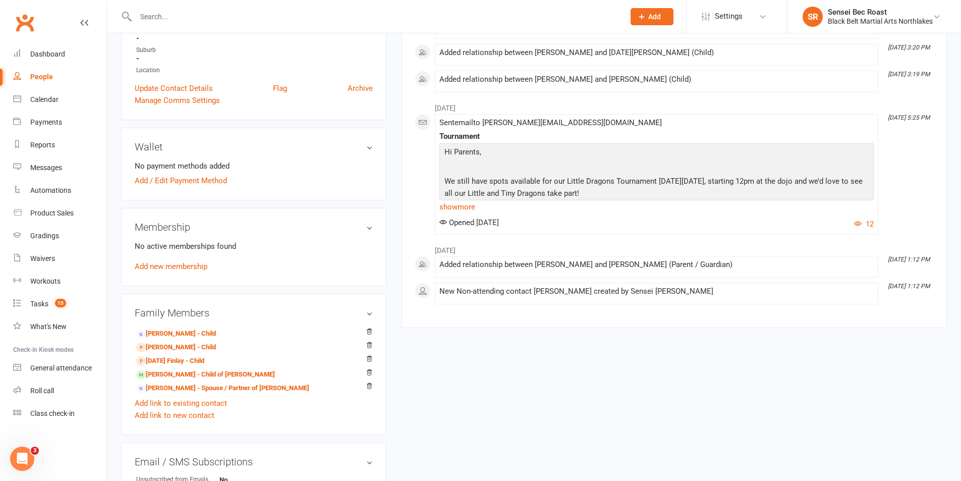
scroll to position [252, 0]
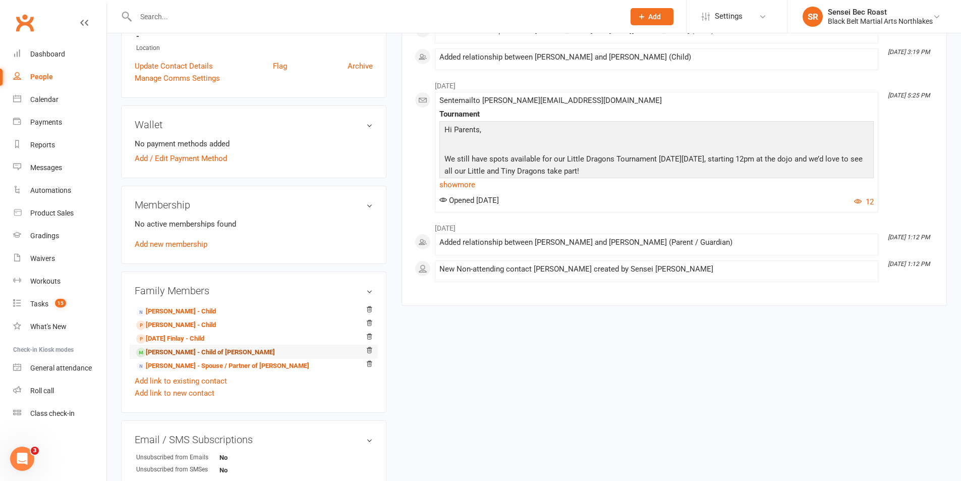
click at [205, 354] on link "Oliver Finlay - Child of Shaye Kidd" at bounding box center [205, 352] width 139 height 11
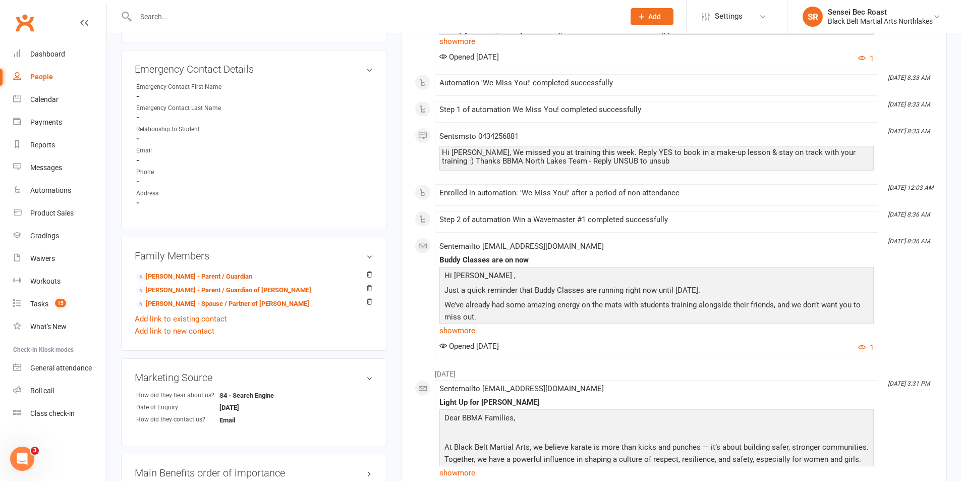
scroll to position [504, 0]
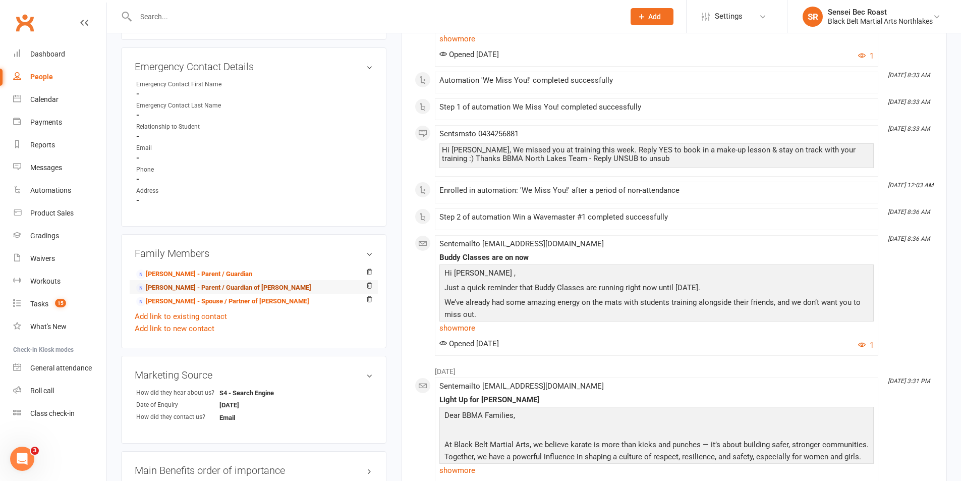
click at [236, 286] on link "Courtney Kay - Parent / Guardian of Shaye Kidd" at bounding box center [223, 287] width 175 height 11
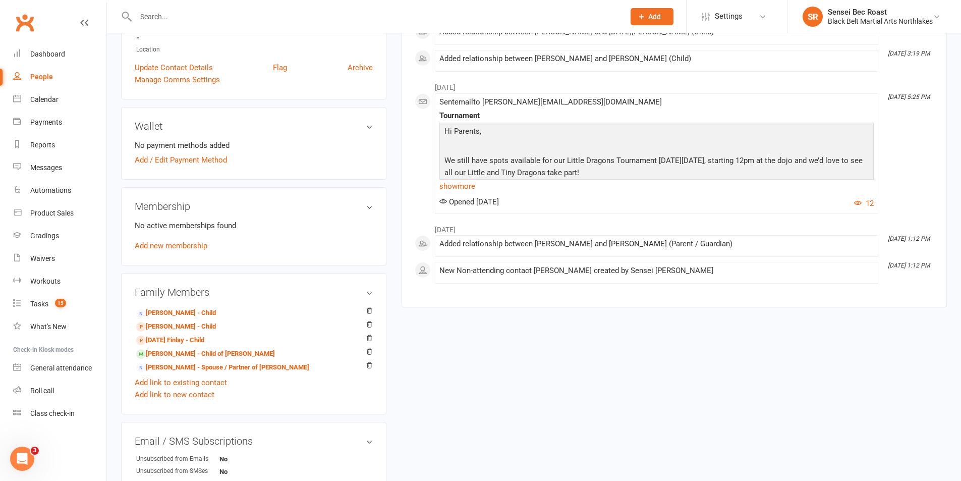
scroll to position [252, 0]
click at [276, 7] on div at bounding box center [369, 16] width 496 height 33
click at [274, 14] on input "text" at bounding box center [375, 17] width 485 height 14
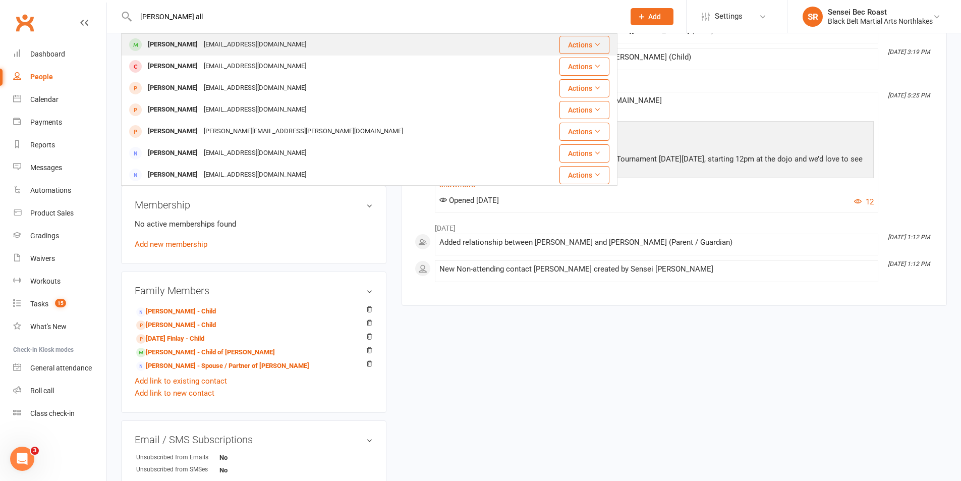
type input "libby all"
click at [247, 51] on div "caspiderweb@hotmail.com" at bounding box center [255, 44] width 108 height 15
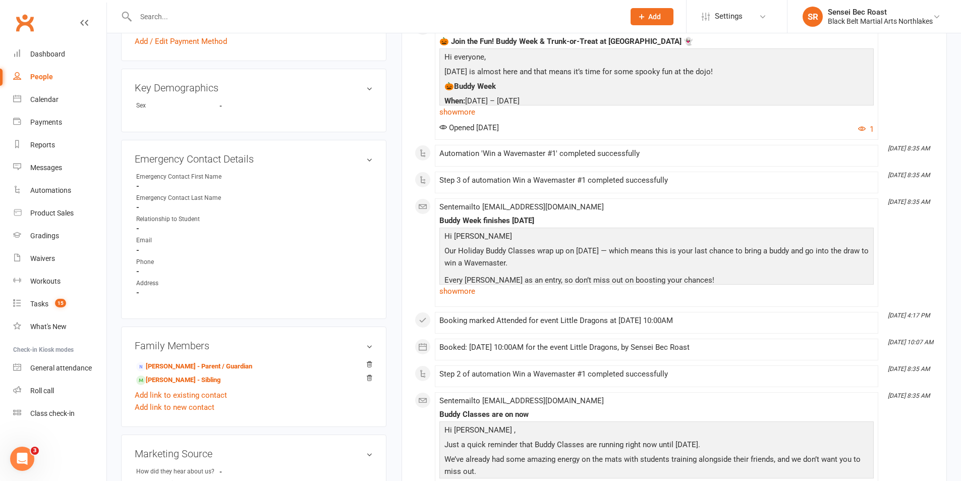
scroll to position [504, 0]
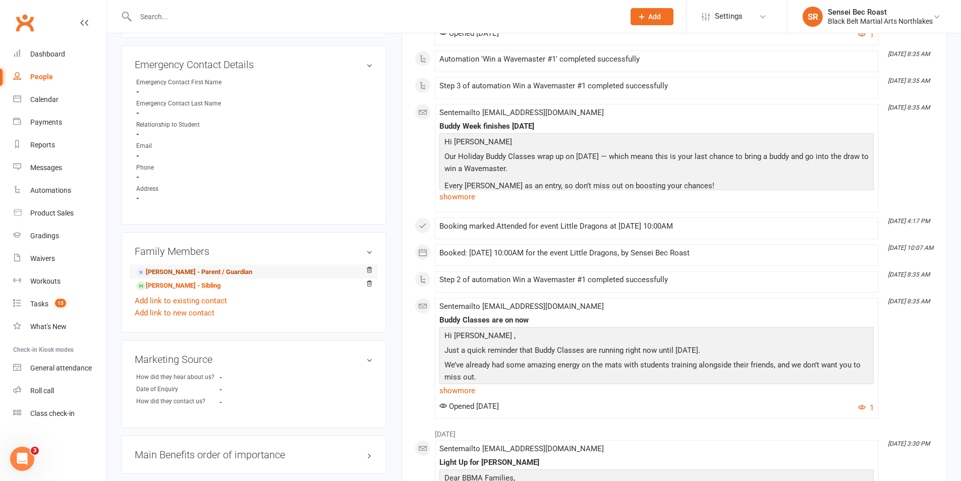
click at [236, 273] on link "Charlotte Allen - Parent / Guardian" at bounding box center [194, 272] width 116 height 11
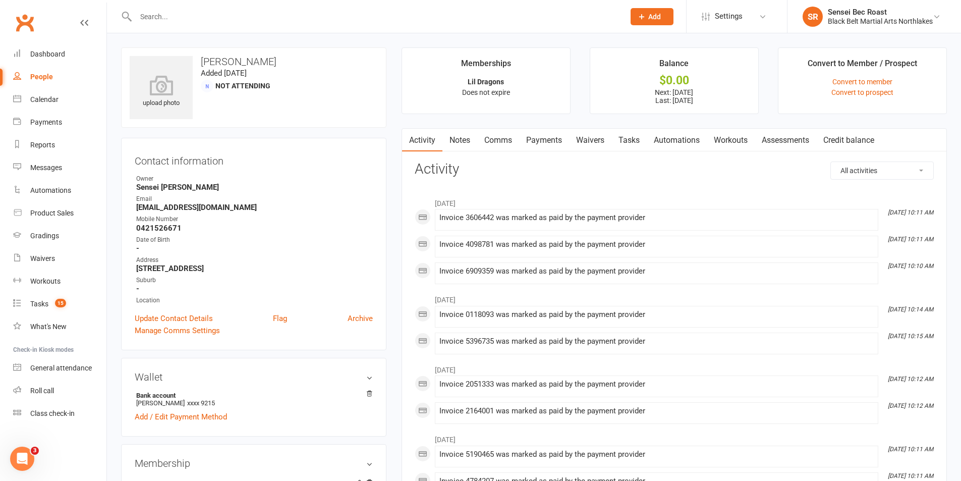
click at [370, 17] on input "text" at bounding box center [375, 17] width 485 height 14
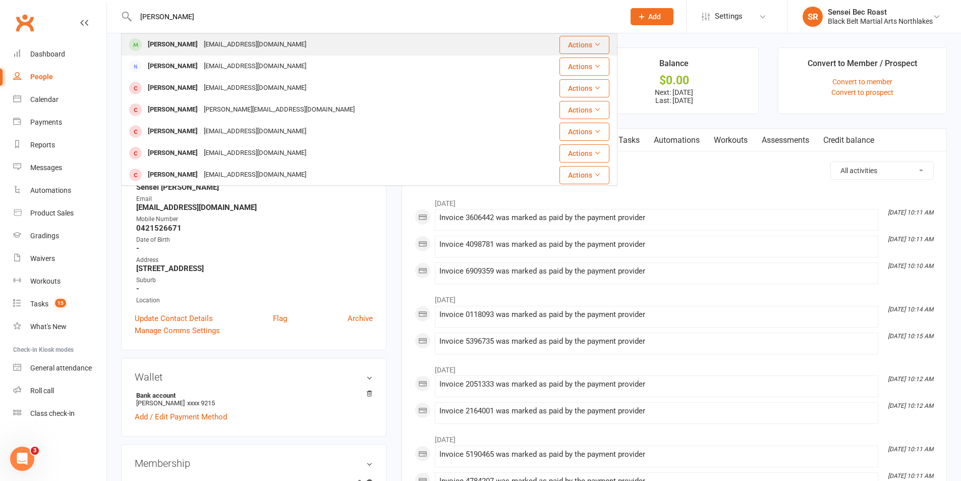
type input "harrison se"
click at [243, 39] on div "mark.seamo@gmail.com" at bounding box center [255, 44] width 108 height 15
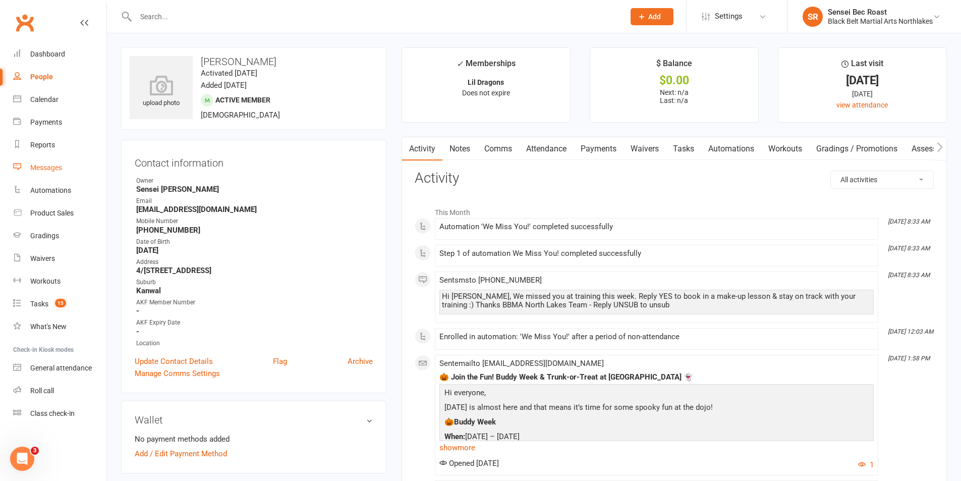
click at [41, 165] on div "Messages" at bounding box center [46, 167] width 32 height 8
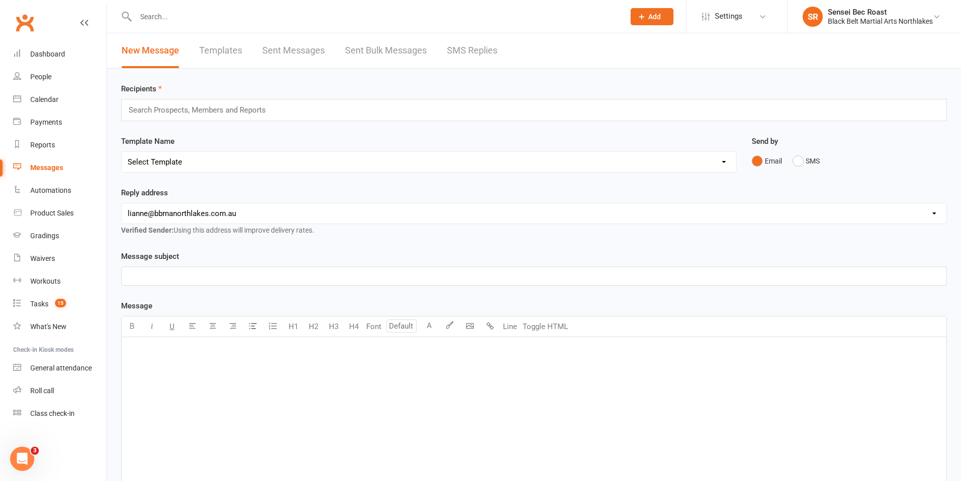
drag, startPoint x: 298, startPoint y: 164, endPoint x: 296, endPoint y: 170, distance: 6.4
click at [298, 163] on select "Select Template [Email] 2 week trial promo [Email] END OF EOFY SALE FOR MEMBERS…" at bounding box center [429, 162] width 614 height 20
click at [122, 152] on select "Select Template [Email] 2 week trial promo [Email] END OF EOFY SALE FOR MEMBERS…" at bounding box center [429, 162] width 614 height 20
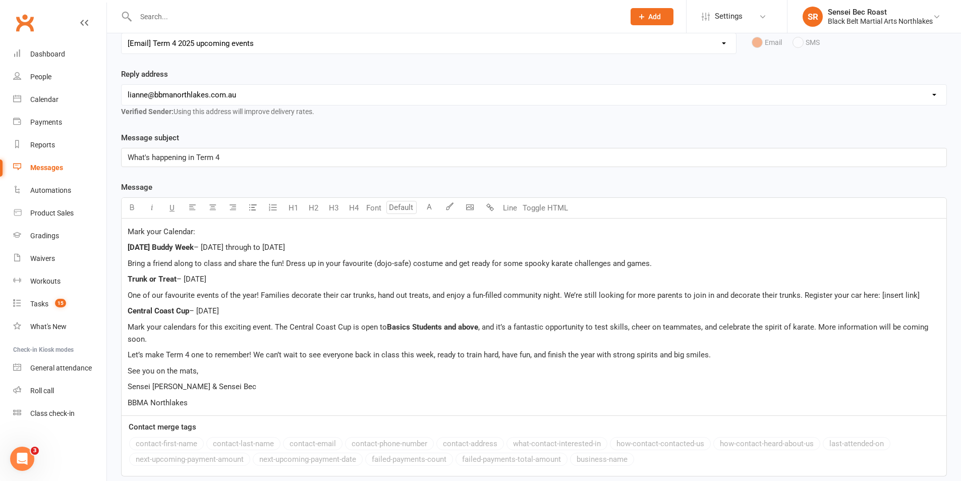
scroll to position [101, 0]
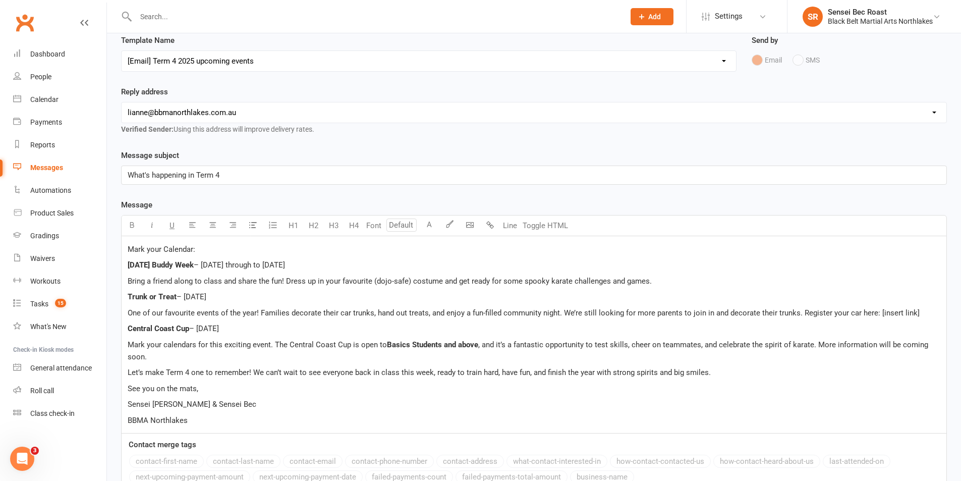
click at [279, 62] on select "Select Template [Email] 2 week trial promo [Email] END OF EOFY SALE FOR MEMBERS…" at bounding box center [429, 61] width 614 height 20
select select "95"
click at [122, 51] on select "Select Template [Email] 2 week trial promo [Email] END OF EOFY SALE FOR MEMBERS…" at bounding box center [429, 61] width 614 height 20
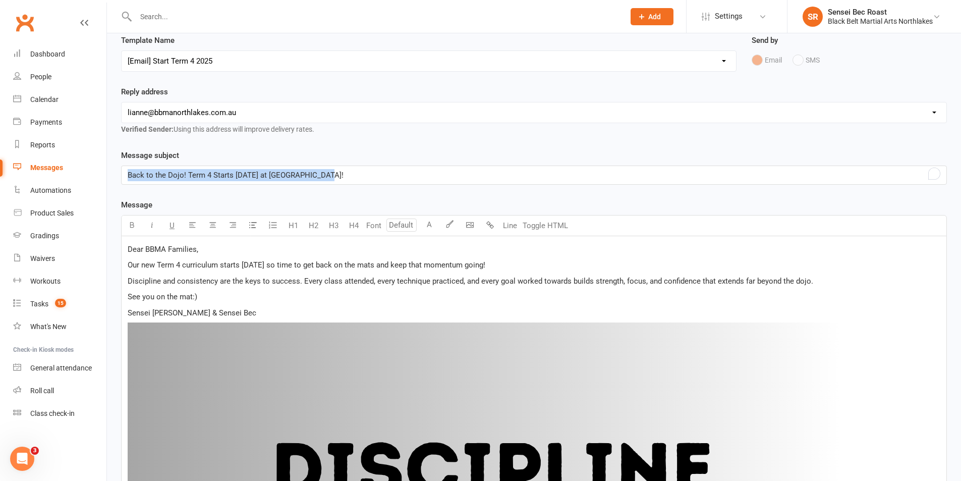
drag, startPoint x: 340, startPoint y: 178, endPoint x: 86, endPoint y: 177, distance: 254.2
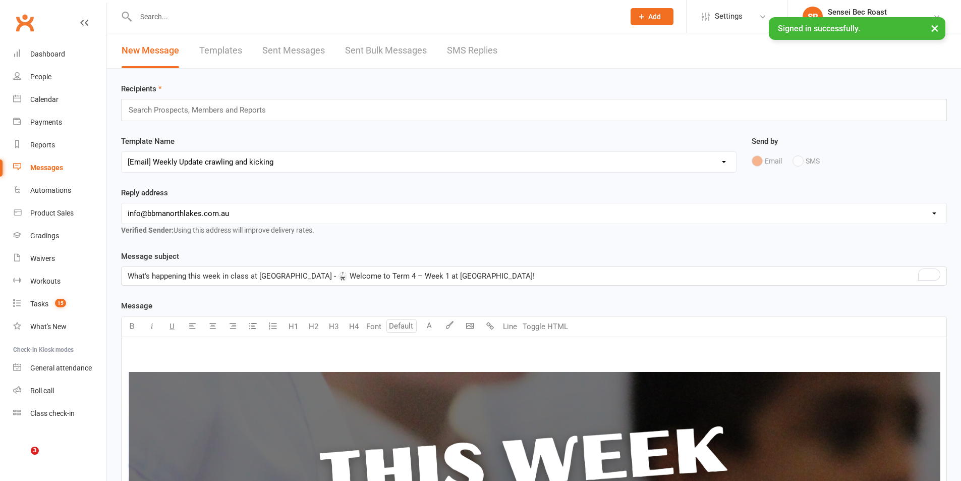
select select "148"
select select "2"
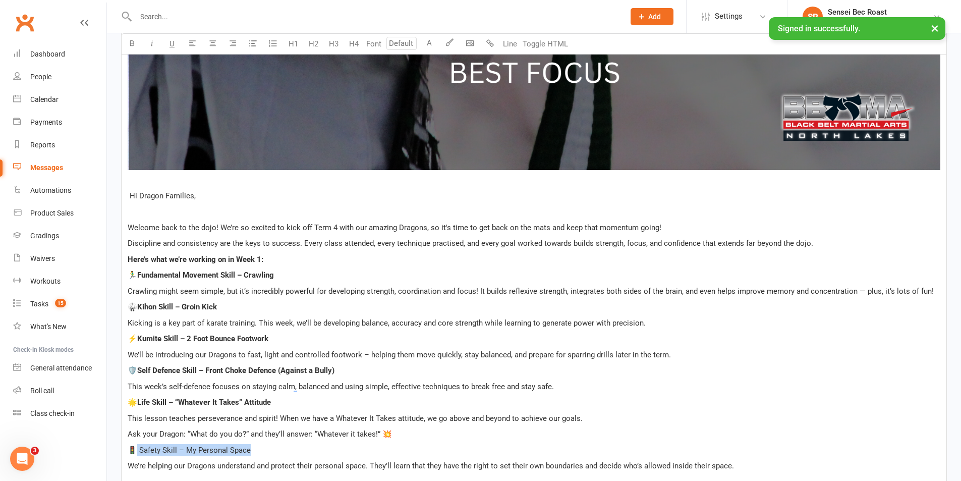
click at [135, 453] on p "🚦 Safety Skill – My Personal Space" at bounding box center [534, 450] width 813 height 12
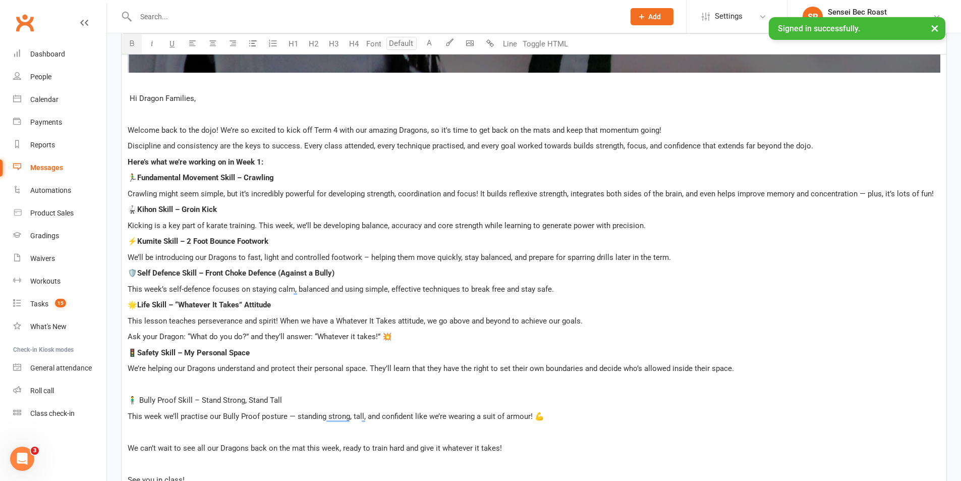
scroll to position [1115, 0]
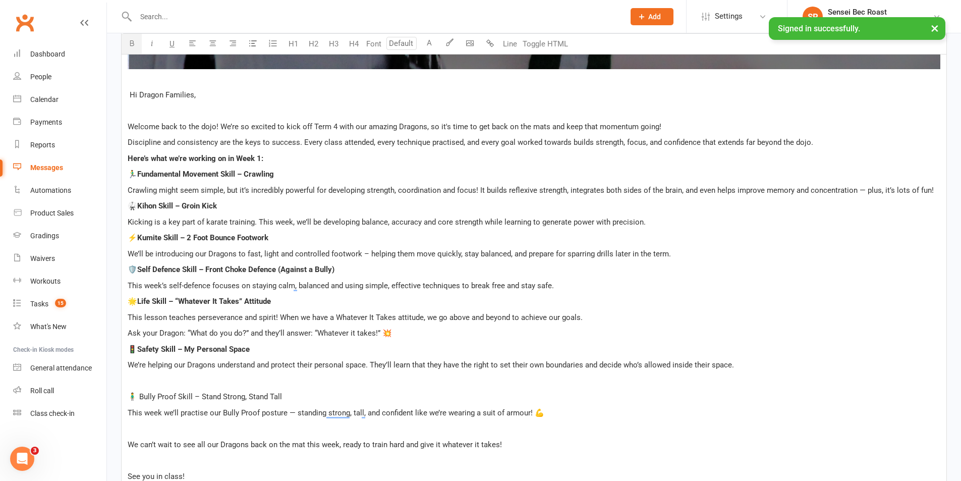
click at [171, 378] on p "﻿" at bounding box center [534, 381] width 813 height 12
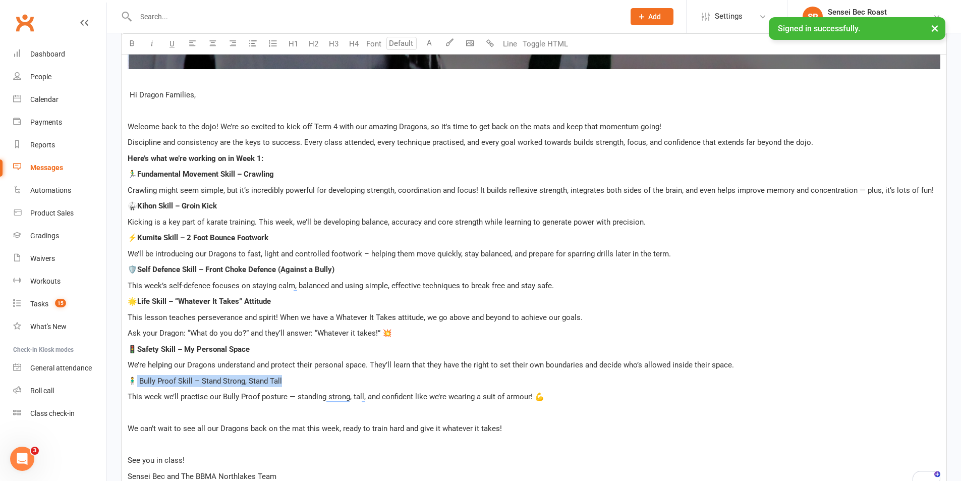
drag, startPoint x: 289, startPoint y: 375, endPoint x: 135, endPoint y: 383, distance: 154.1
click at [135, 383] on p "🧍‍♂️ Bully Proof Skill – Stand Strong, Stand Tall" at bounding box center [534, 381] width 813 height 12
click at [158, 443] on p "﻿" at bounding box center [534, 444] width 813 height 12
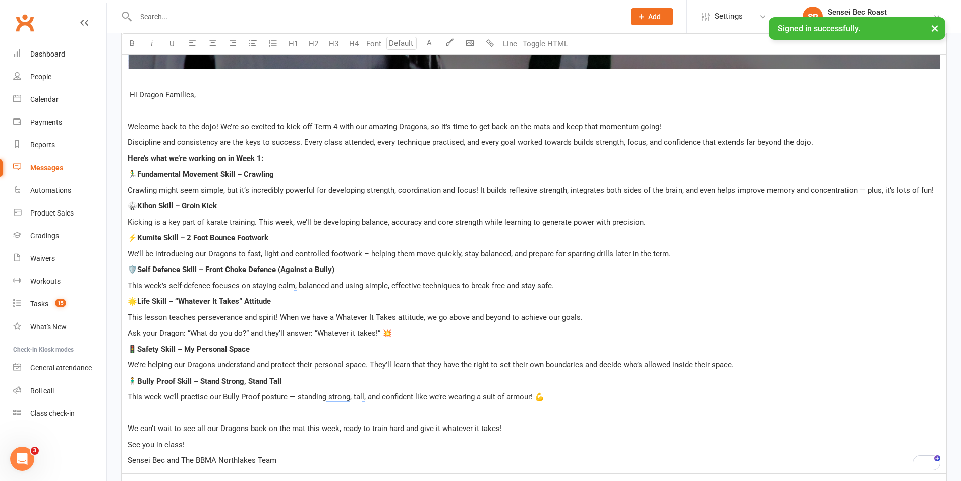
click at [296, 460] on p "Sensei Bec and The BBMA Northlakes Team" at bounding box center [534, 460] width 813 height 12
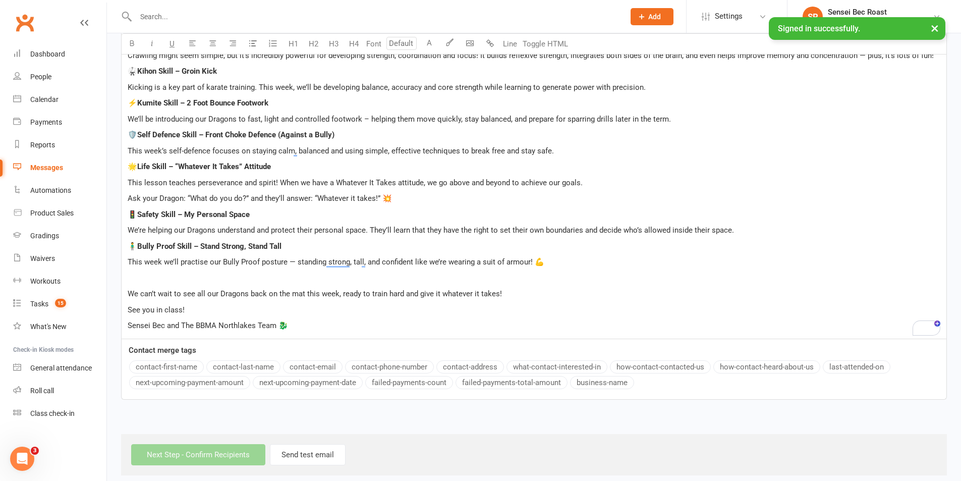
scroll to position [1259, 0]
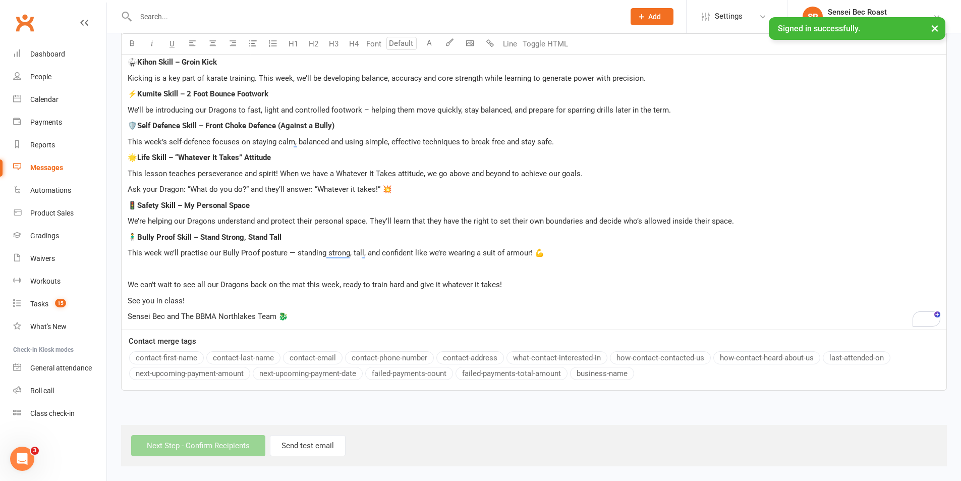
click at [332, 321] on p "Sensei Bec and The BBMA Northlakes Team 🐉" at bounding box center [534, 316] width 813 height 12
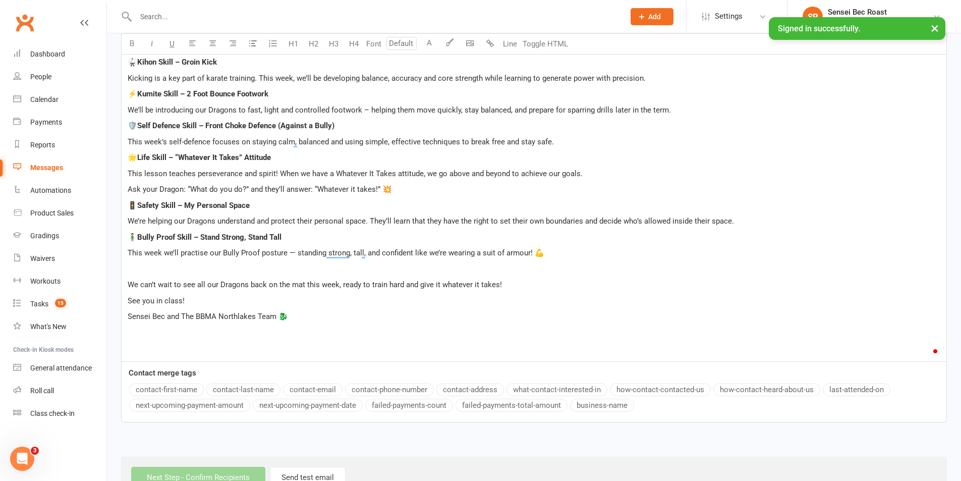
scroll to position [956, 0]
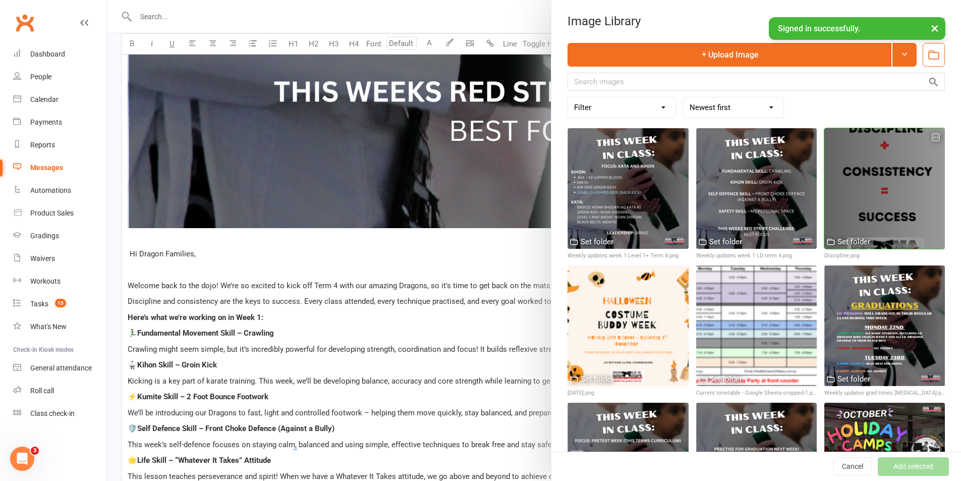
click at [844, 178] on div at bounding box center [884, 188] width 121 height 121
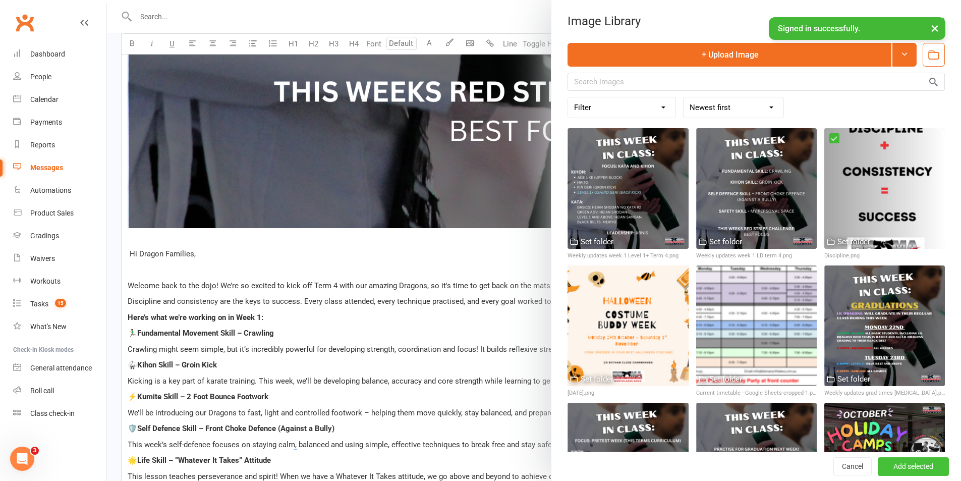
click at [910, 464] on button "Add selected" at bounding box center [913, 467] width 71 height 18
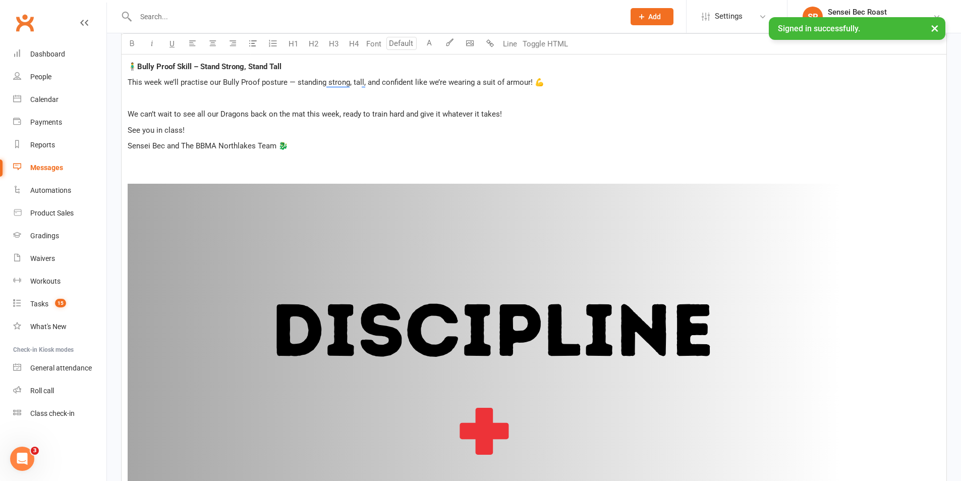
scroll to position [1360, 0]
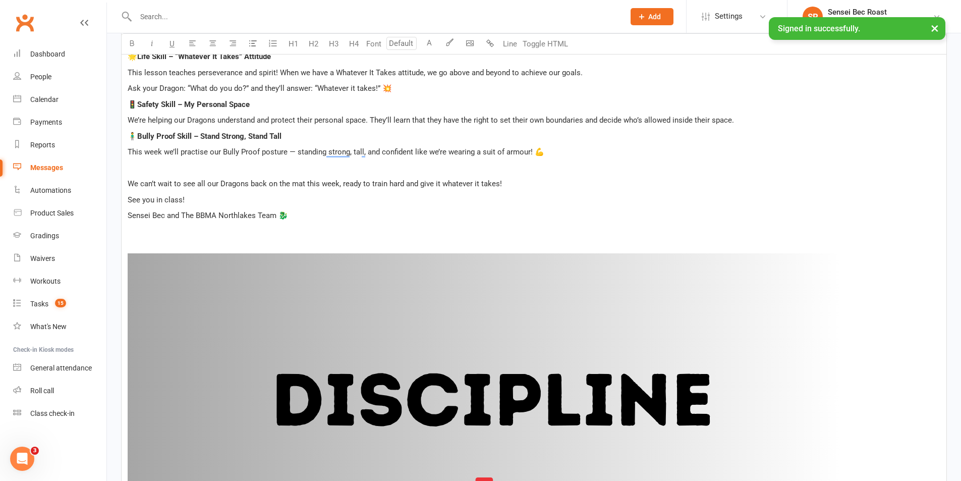
click at [212, 234] on p "﻿" at bounding box center [534, 231] width 813 height 12
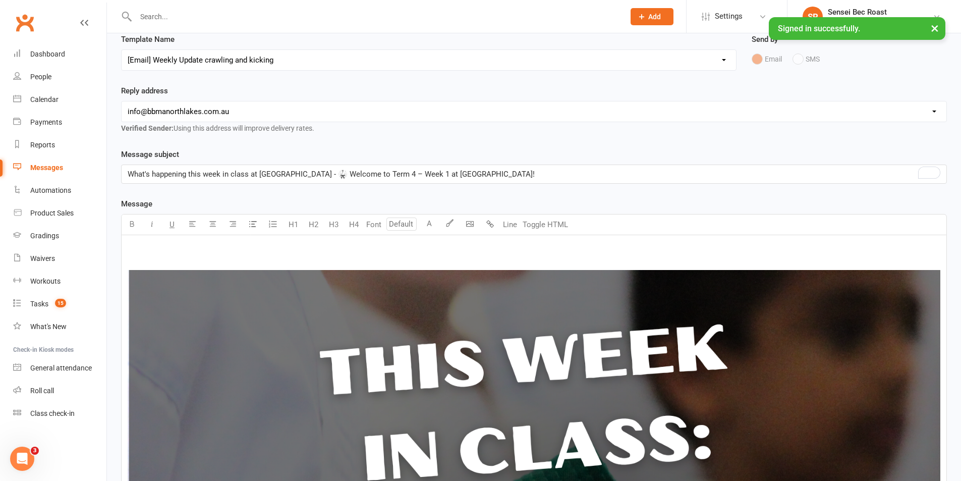
scroll to position [99, 0]
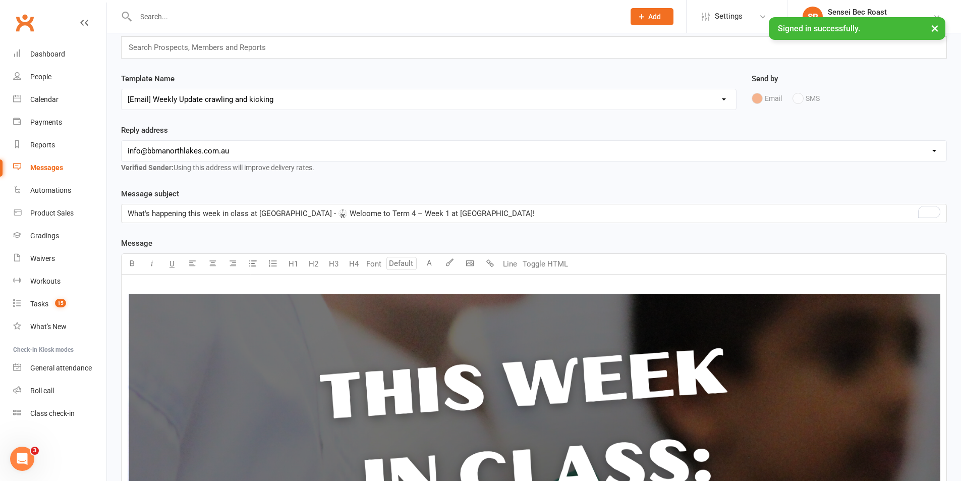
scroll to position [0, 0]
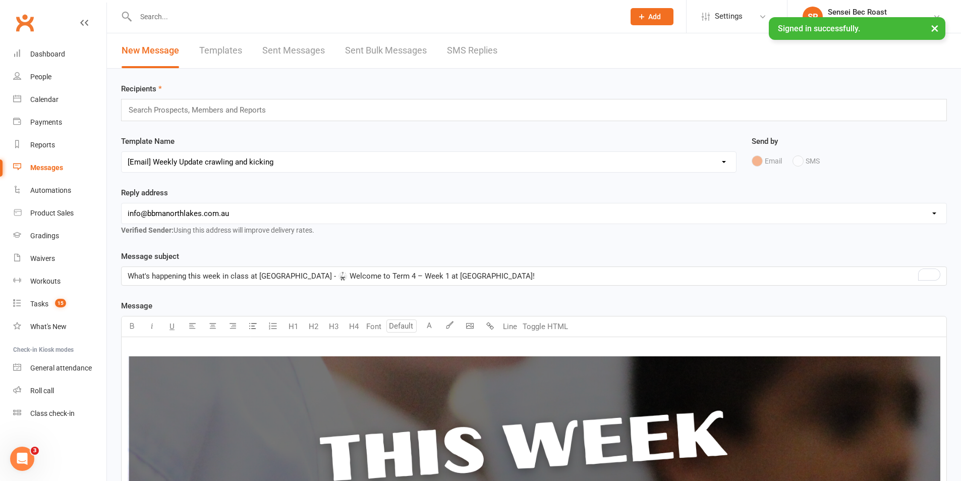
click at [274, 110] on input "text" at bounding box center [202, 109] width 148 height 13
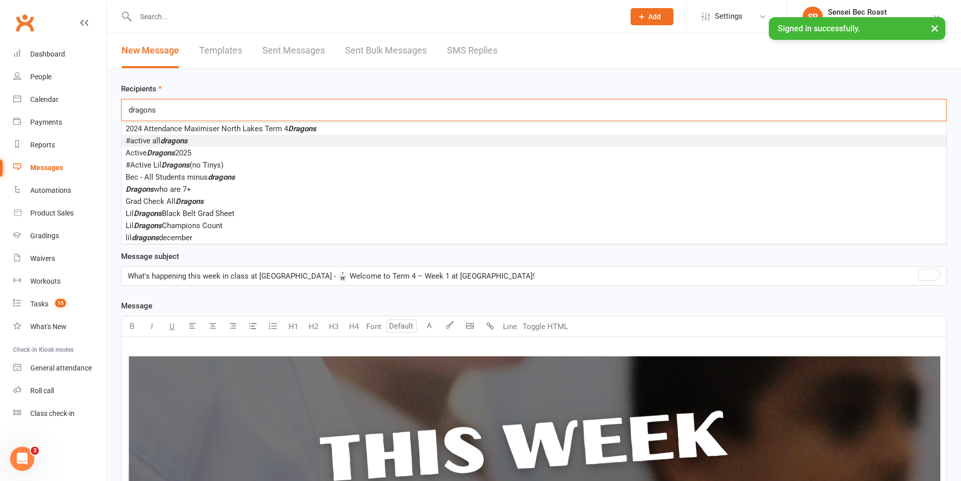
type input "dragons"
click at [268, 138] on li "#active all dragons" at bounding box center [534, 141] width 825 height 12
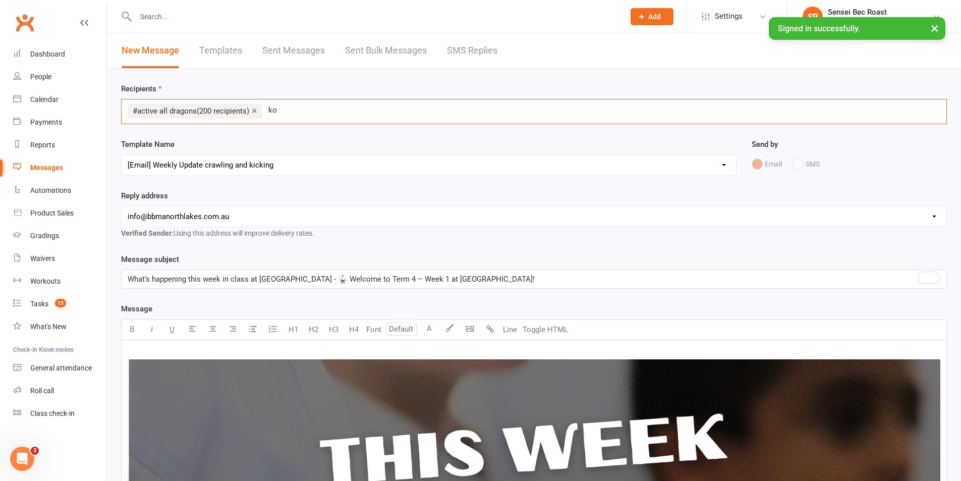
type input "k"
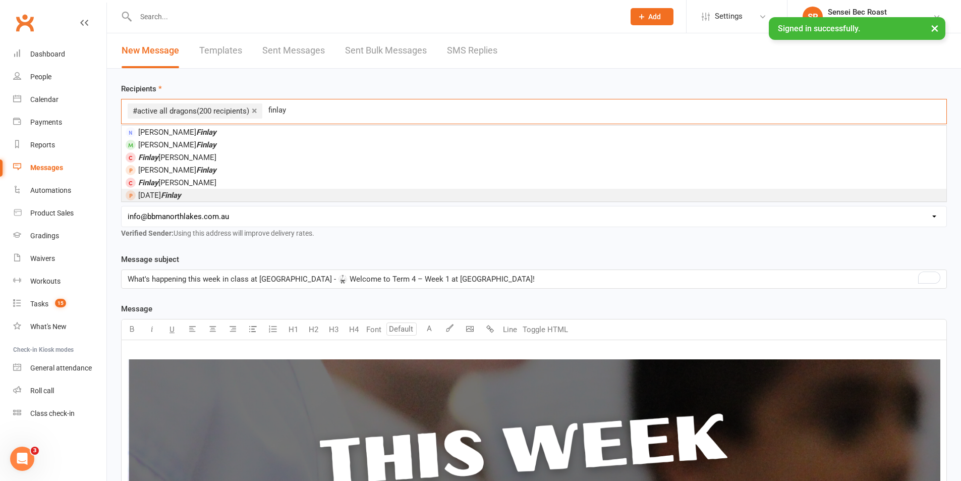
type input "finlay"
click at [255, 193] on li "Wednesday Finlay" at bounding box center [534, 195] width 825 height 13
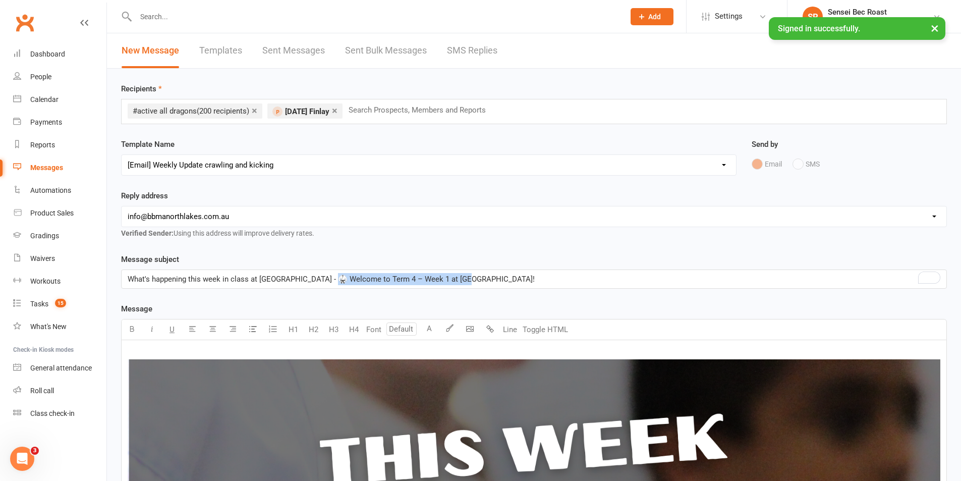
drag, startPoint x: 337, startPoint y: 278, endPoint x: 473, endPoint y: 277, distance: 135.2
click at [473, 277] on p "What's happening this week in class at [GEOGRAPHIC_DATA] - 🥋 Welcome to Term 4 …" at bounding box center [534, 279] width 813 height 12
drag, startPoint x: 532, startPoint y: 279, endPoint x: 462, endPoint y: 281, distance: 69.7
click at [462, 281] on span "What's happening this week in class at BBMA Northlakes - 🥋 Back to the Dojo! Te…" at bounding box center [347, 278] width 438 height 9
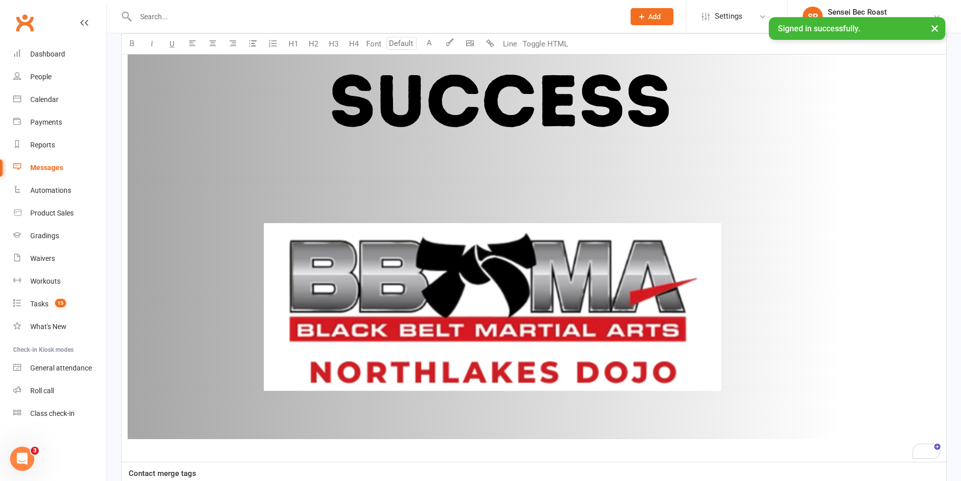
scroll to position [2302, 0]
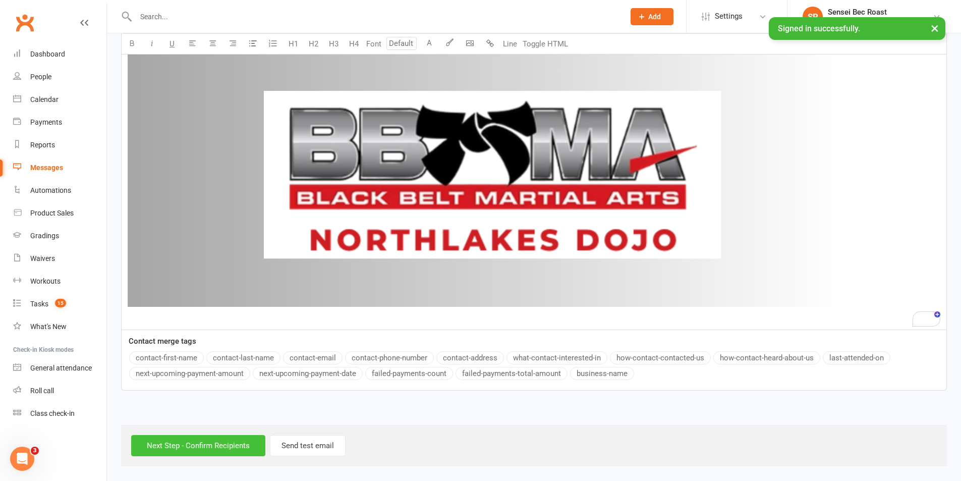
click at [222, 443] on input "Next Step - Confirm Recipients" at bounding box center [198, 445] width 134 height 21
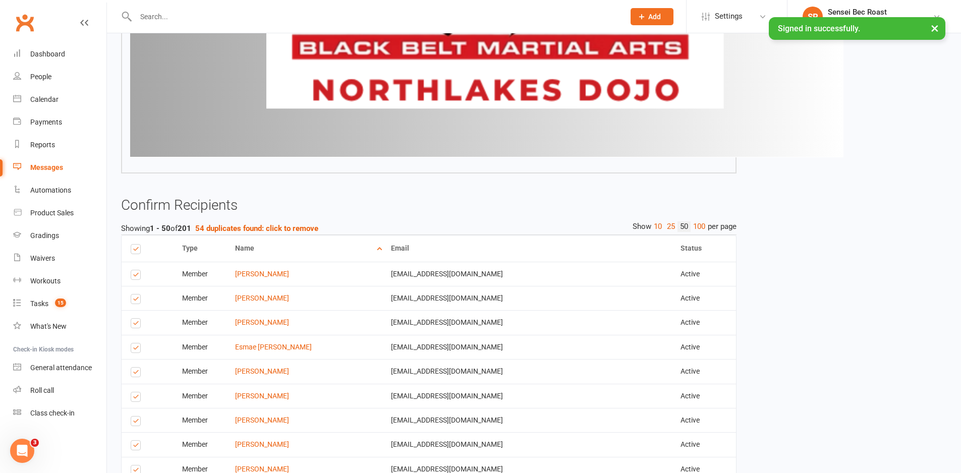
scroll to position [2623, 0]
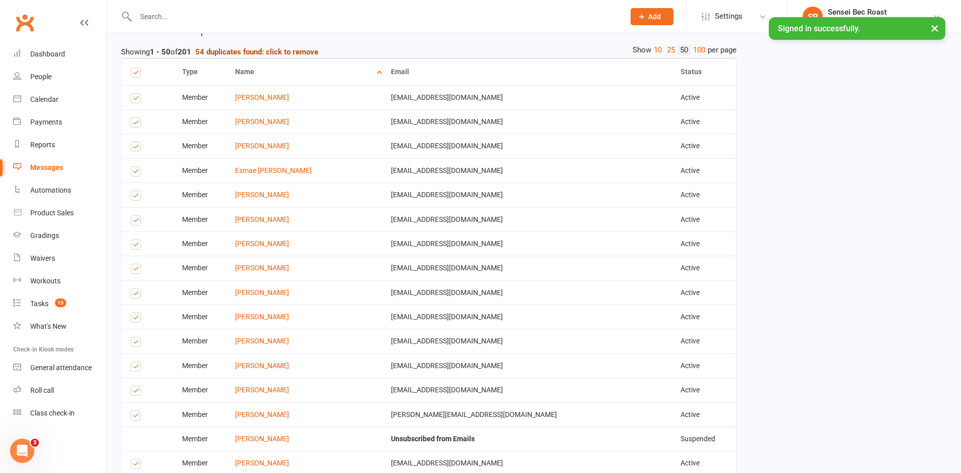
click at [266, 51] on strong "54 duplicates found: click to remove" at bounding box center [256, 51] width 123 height 9
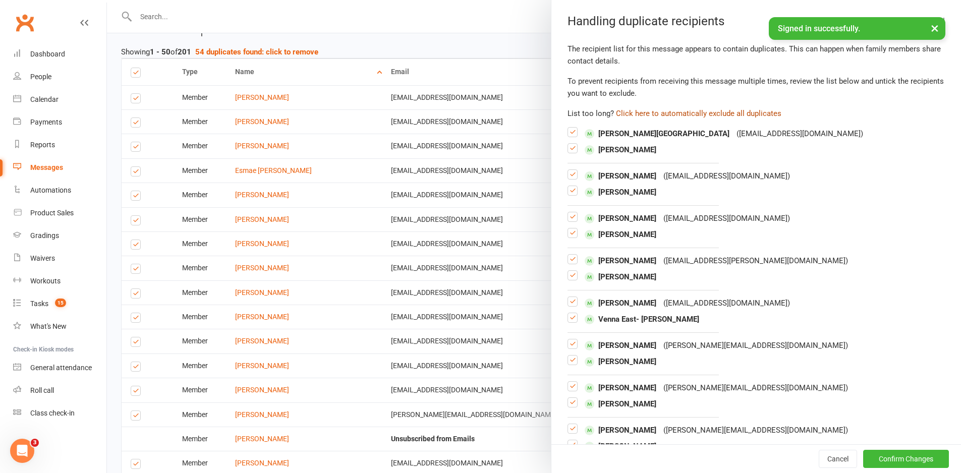
click at [674, 113] on button "Click here to automatically exclude all duplicates" at bounding box center [698, 113] width 165 height 12
click at [898, 458] on button "Confirm Changes" at bounding box center [906, 459] width 86 height 18
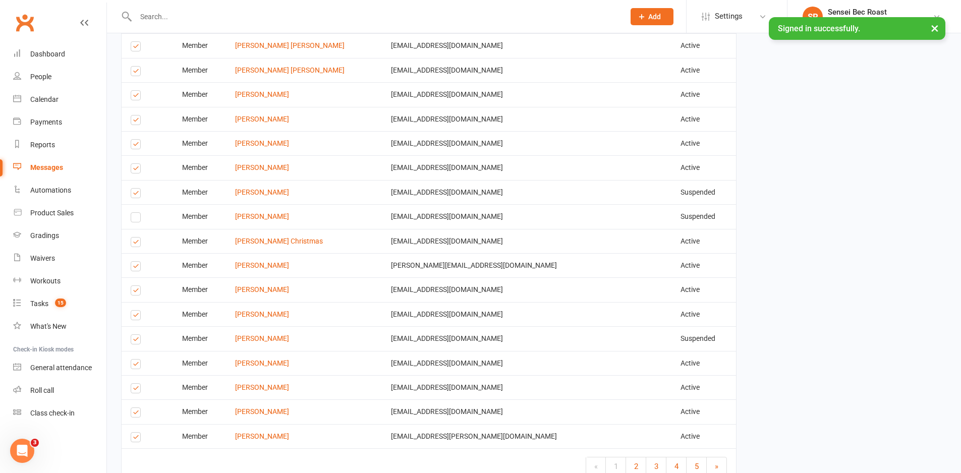
scroll to position [3556, 0]
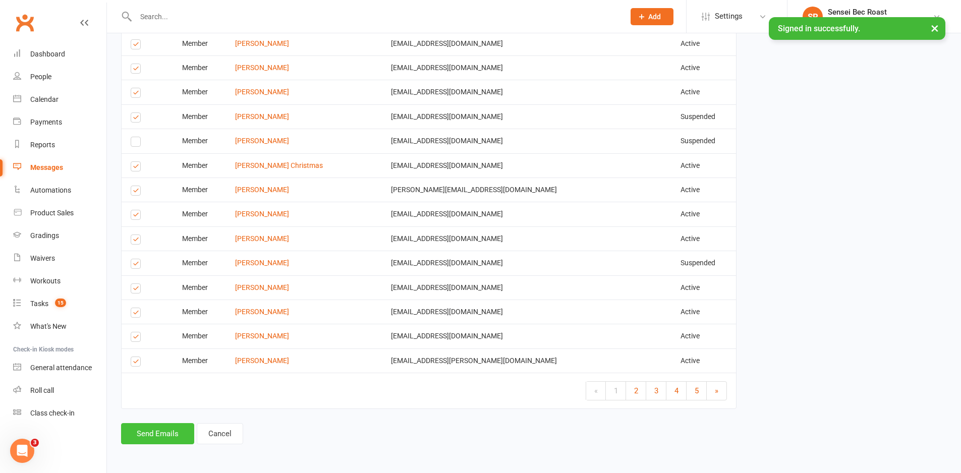
click at [161, 434] on button "Send Emails" at bounding box center [157, 433] width 73 height 21
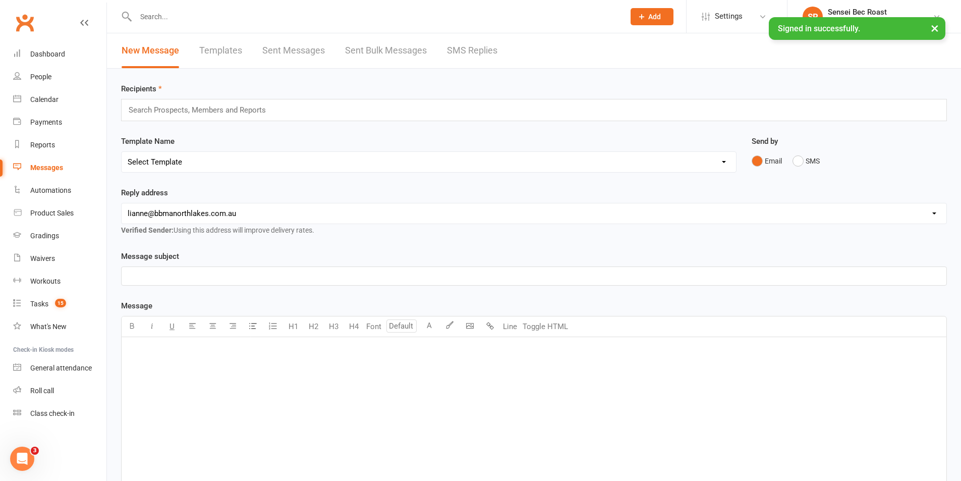
click at [254, 213] on select "[EMAIL_ADDRESS][DOMAIN_NAME] [PERSON_NAME][EMAIL_ADDRESS][DOMAIN_NAME] [EMAIL_A…" at bounding box center [534, 213] width 825 height 20
select select "2"
click at [122, 203] on select "[EMAIL_ADDRESS][DOMAIN_NAME] [PERSON_NAME][EMAIL_ADDRESS][DOMAIN_NAME] [EMAIL_A…" at bounding box center [534, 213] width 825 height 20
click at [269, 158] on select "Select Template [Email] 2 week trial promo [Email] END OF EOFY SALE FOR MEMBERS…" at bounding box center [429, 162] width 614 height 20
select select "95"
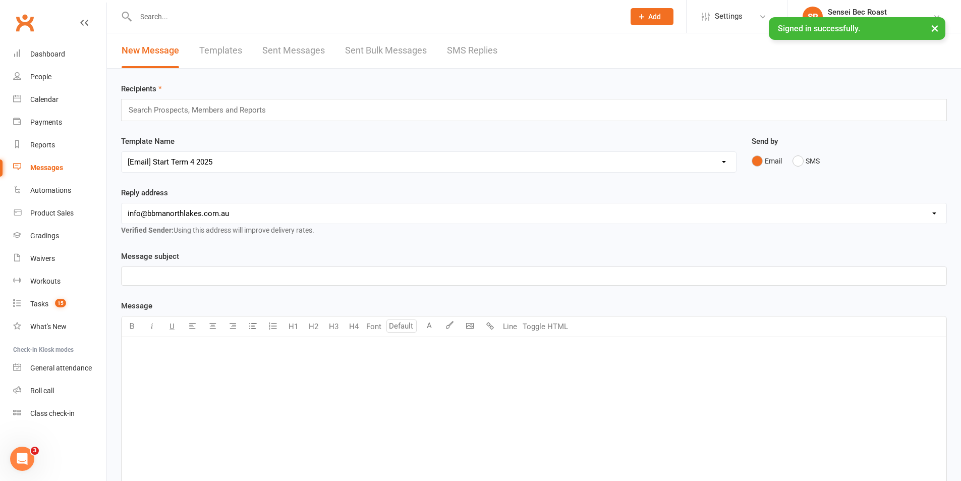
click at [122, 152] on select "Select Template [Email] 2 week trial promo [Email] END OF EOFY SALE FOR MEMBERS…" at bounding box center [429, 162] width 614 height 20
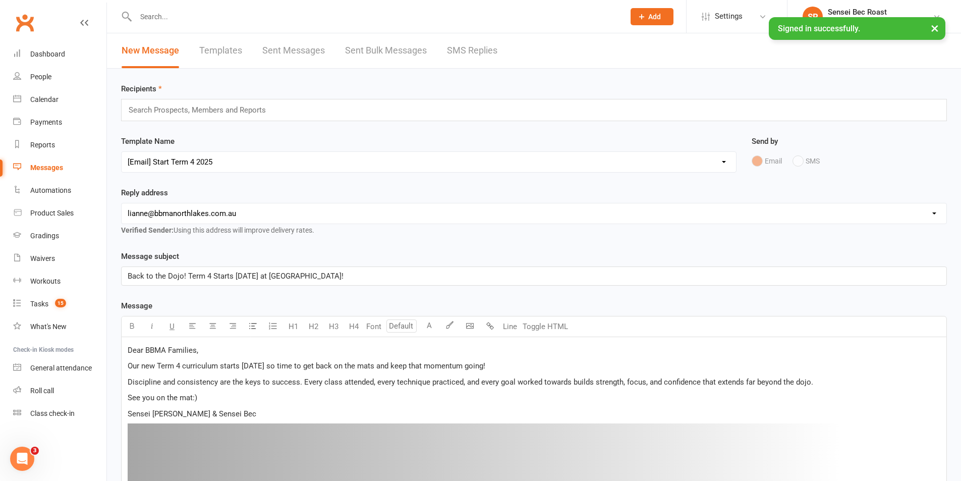
click at [282, 212] on select "[EMAIL_ADDRESS][DOMAIN_NAME] [PERSON_NAME][EMAIL_ADDRESS][DOMAIN_NAME] [EMAIL_A…" at bounding box center [534, 213] width 825 height 20
select select "2"
click at [122, 203] on select "[EMAIL_ADDRESS][DOMAIN_NAME] [PERSON_NAME][EMAIL_ADDRESS][DOMAIN_NAME] [EMAIL_A…" at bounding box center [534, 213] width 825 height 20
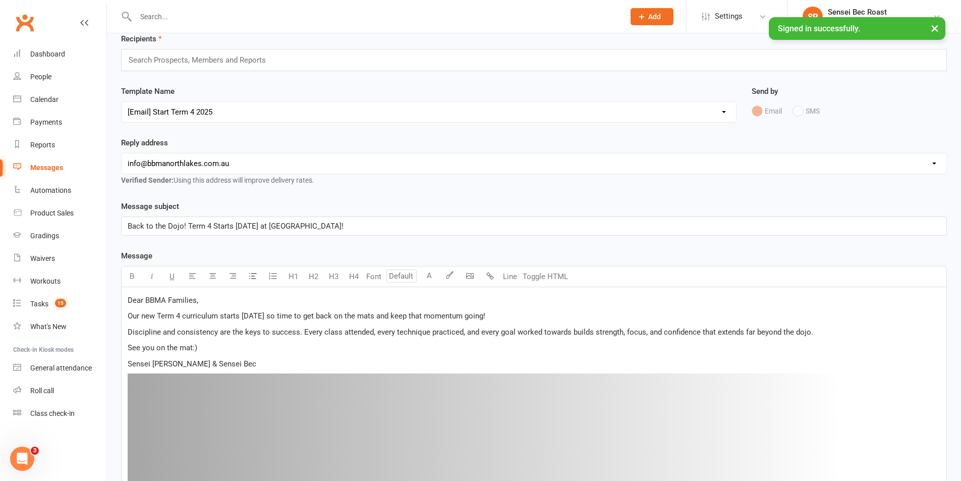
scroll to position [101, 0]
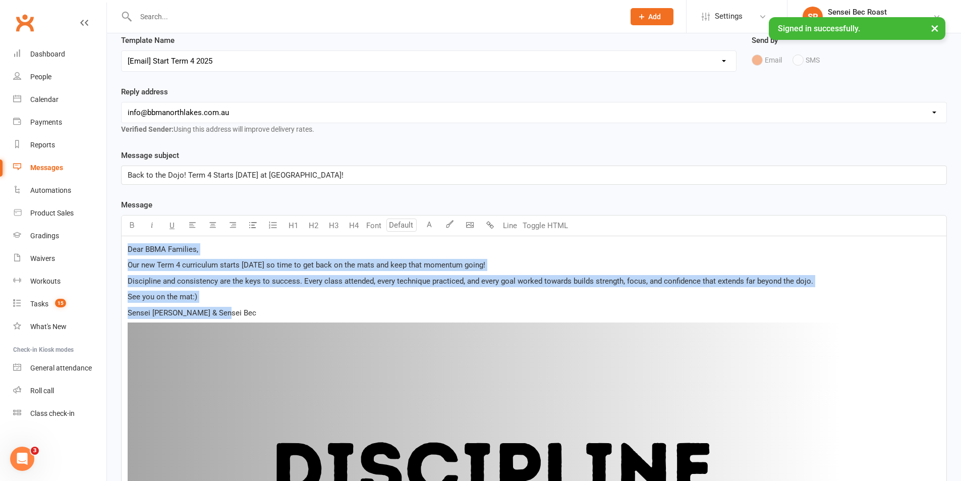
drag, startPoint x: 233, startPoint y: 305, endPoint x: 125, endPoint y: 245, distance: 122.8
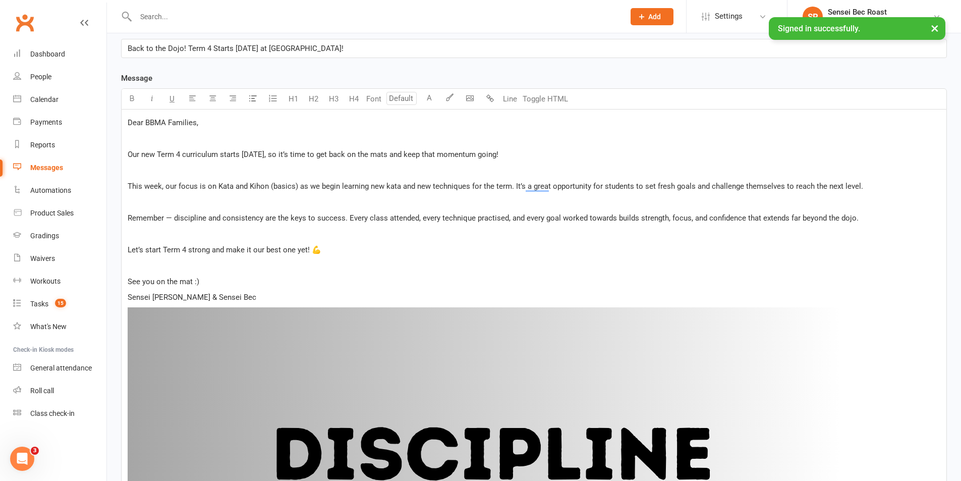
scroll to position [184, 0]
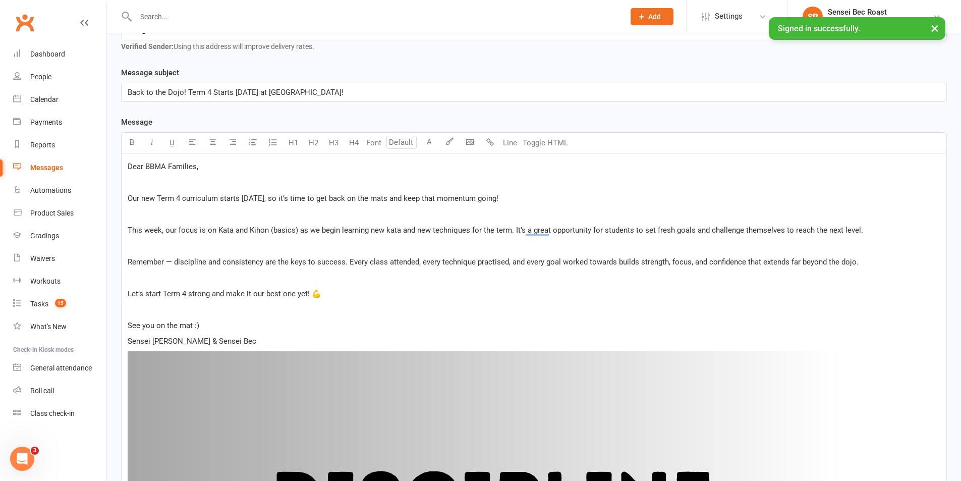
click at [164, 186] on p "﻿" at bounding box center [534, 182] width 813 height 12
click at [152, 211] on p "﻿" at bounding box center [534, 214] width 813 height 12
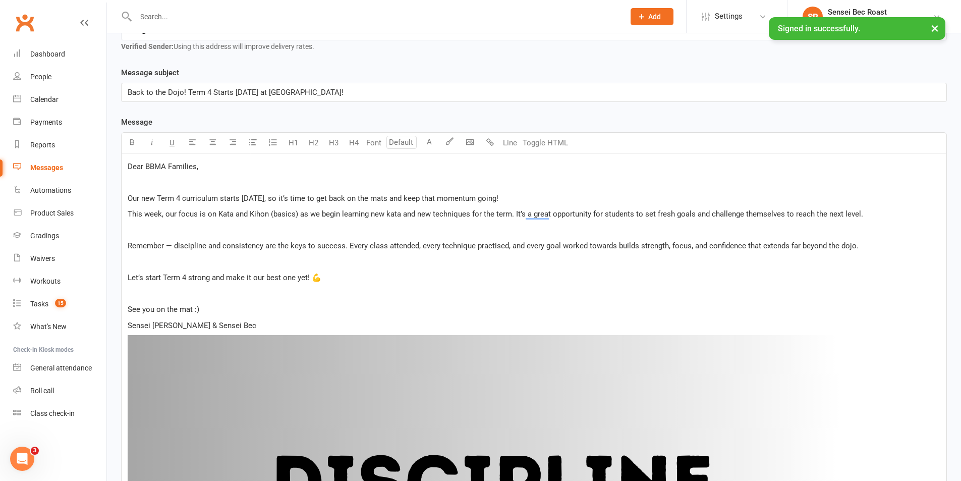
click at [152, 225] on p "﻿" at bounding box center [534, 230] width 813 height 12
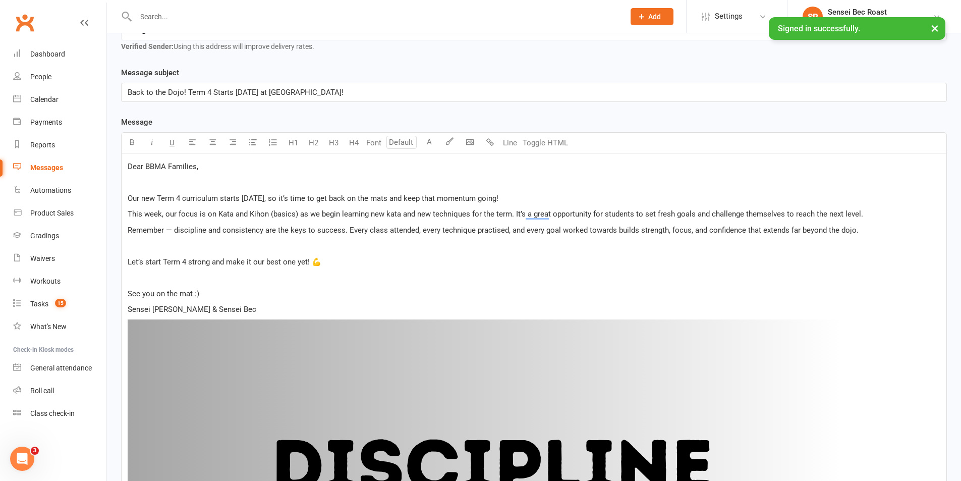
click at [153, 249] on p "﻿" at bounding box center [534, 246] width 813 height 12
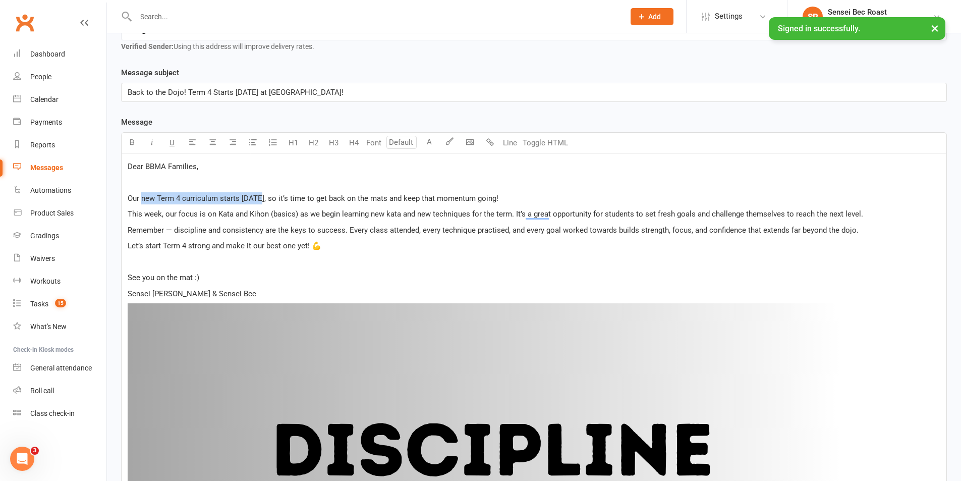
drag, startPoint x: 142, startPoint y: 199, endPoint x: 259, endPoint y: 198, distance: 117.0
click at [259, 198] on span "Our new Term 4 curriculum starts today, so it’s time to get back on the mats an…" at bounding box center [313, 198] width 371 height 9
drag, startPoint x: 216, startPoint y: 213, endPoint x: 298, endPoint y: 212, distance: 81.7
click at [298, 212] on span "This week, our focus is on Kata and Kihon (basics) as we begin learning new kat…" at bounding box center [495, 213] width 735 height 9
drag, startPoint x: 370, startPoint y: 213, endPoint x: 470, endPoint y: 215, distance: 100.4
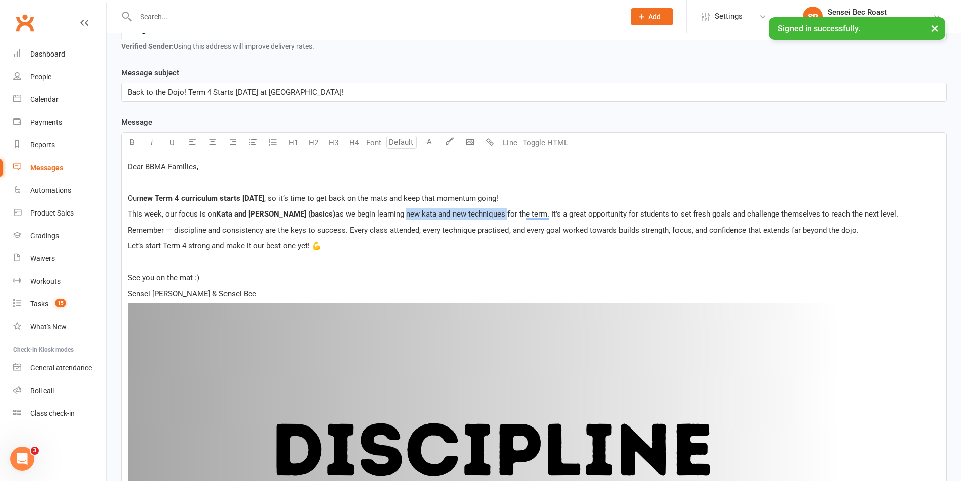
click at [470, 215] on span "as we begin learning new kata and new techniques for the term. It’s a great opp…" at bounding box center [616, 213] width 563 height 9
drag, startPoint x: 174, startPoint y: 230, endPoint x: 346, endPoint y: 230, distance: 171.5
click at [346, 230] on span "Remember — discipline and consistency are the keys to success. Every class atte…" at bounding box center [493, 229] width 731 height 9
drag, startPoint x: 640, startPoint y: 231, endPoint x: 745, endPoint y: 232, distance: 104.9
click at [745, 232] on span "Every class attended, every technique practised, and every goal worked towards …" at bounding box center [600, 229] width 509 height 9
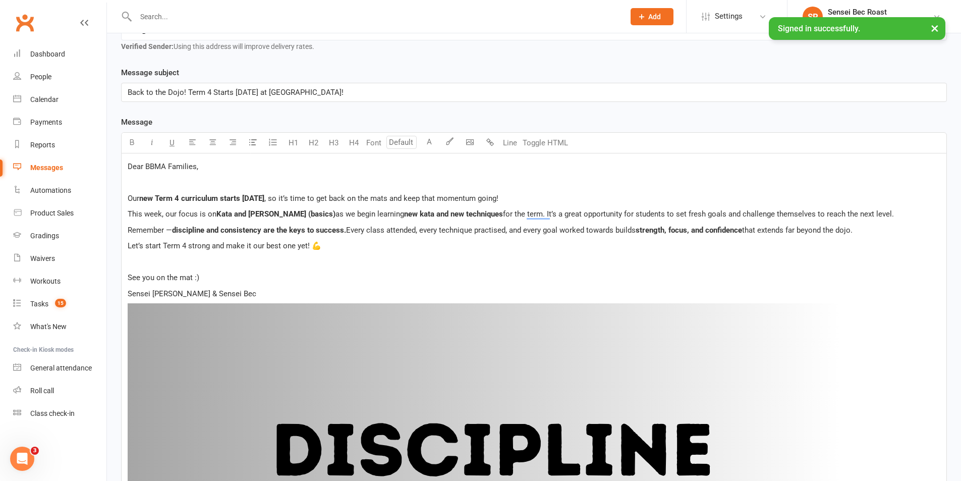
click at [216, 280] on p "See you on the mat :)" at bounding box center [534, 277] width 813 height 12
click at [129, 164] on span "Dear BBMA Families," at bounding box center [163, 166] width 71 height 9
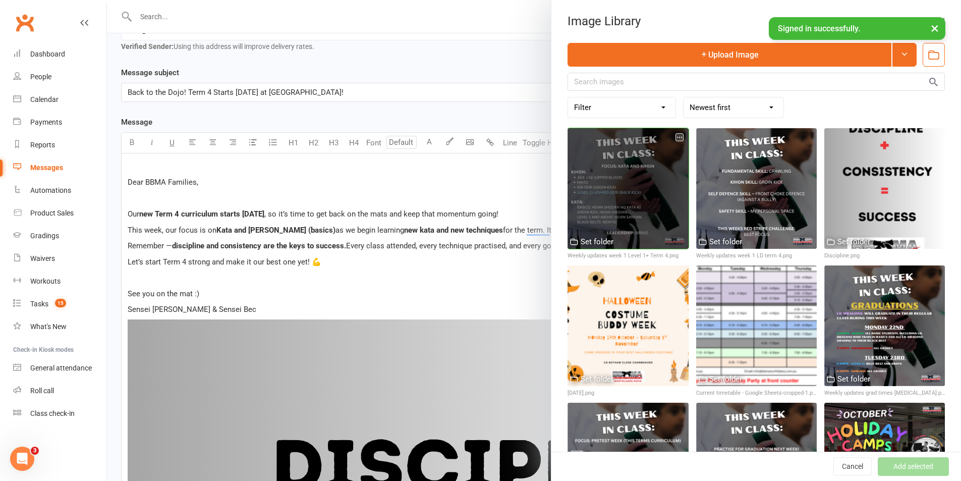
click at [639, 189] on div at bounding box center [627, 188] width 121 height 121
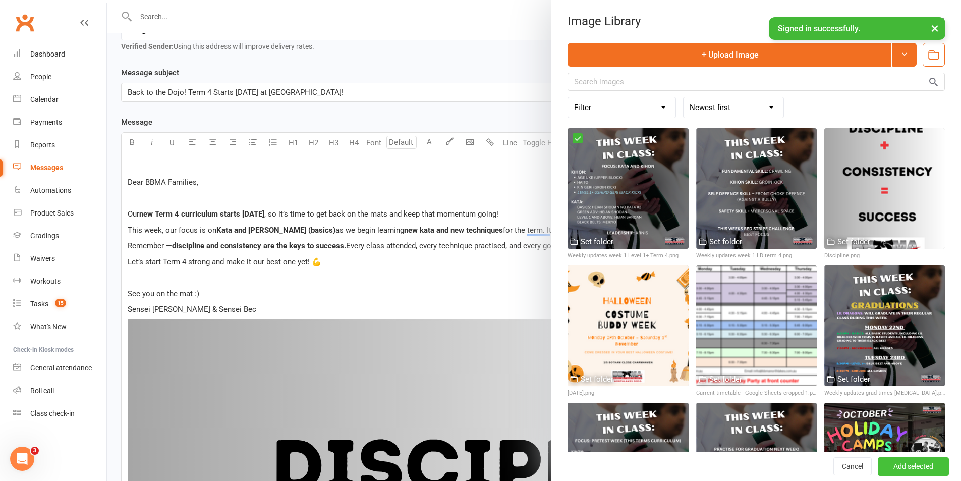
click at [883, 463] on button "Add selected" at bounding box center [913, 467] width 71 height 18
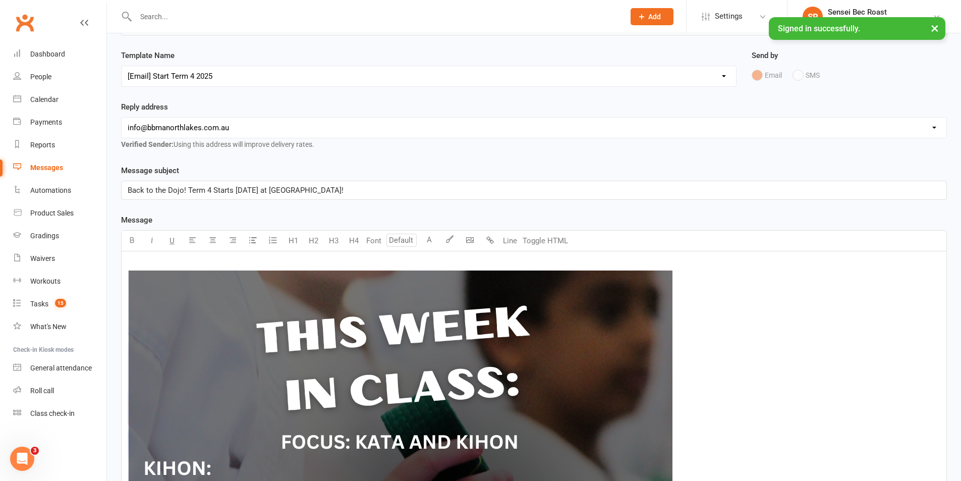
scroll to position [0, 0]
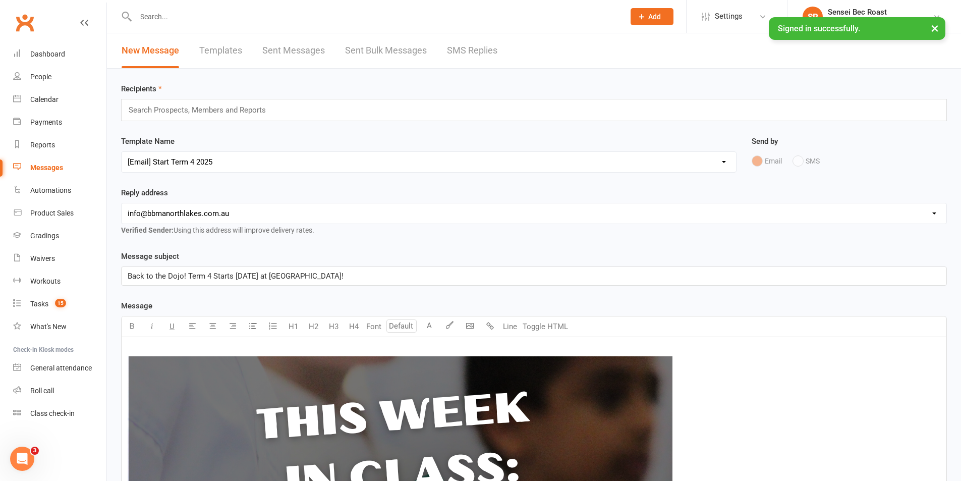
click at [282, 108] on div "Search Prospects, Members and Reports" at bounding box center [534, 110] width 826 height 22
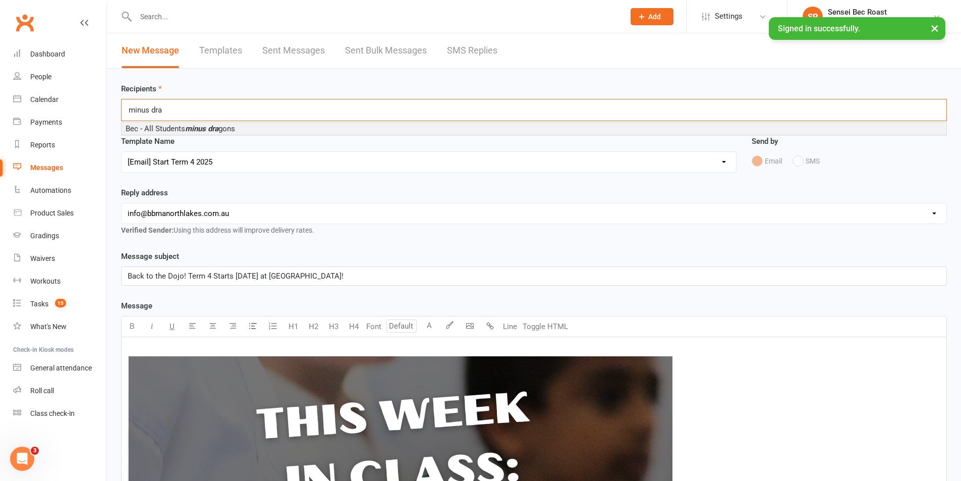
type input "minus dra"
click at [274, 128] on li "Bec - All Students minus dra gons" at bounding box center [534, 129] width 825 height 12
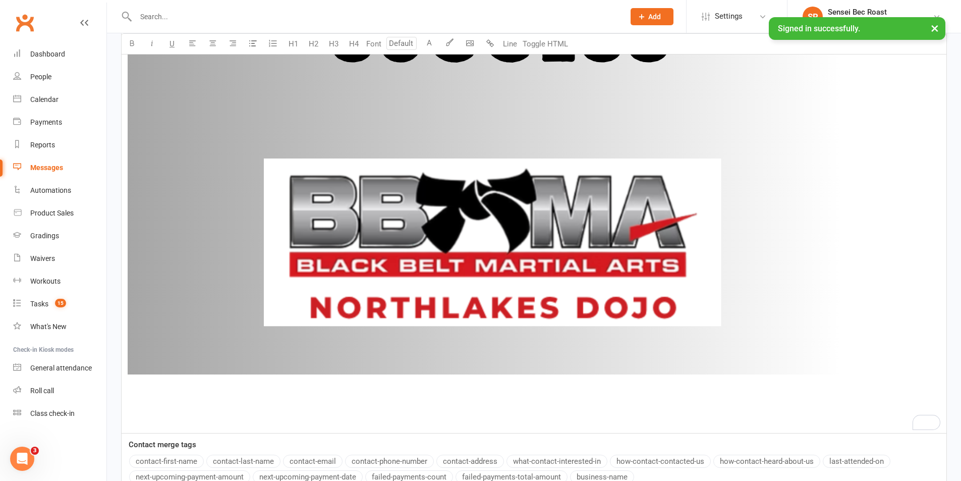
scroll to position [1804, 0]
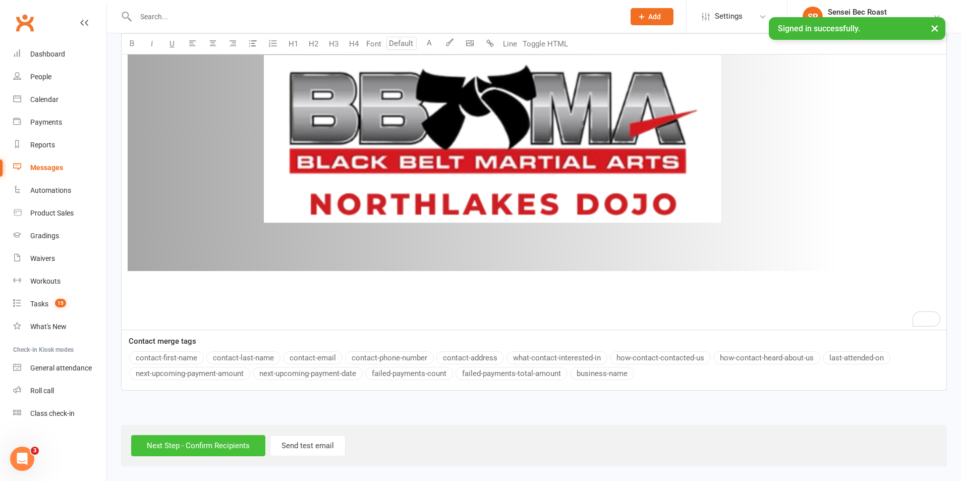
click at [207, 445] on input "Next Step - Confirm Recipients" at bounding box center [198, 445] width 134 height 21
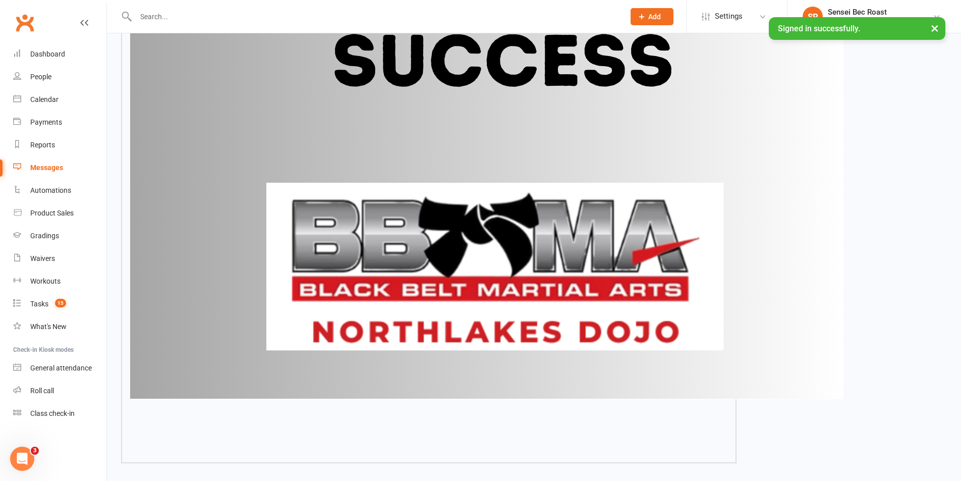
scroll to position [1766, 0]
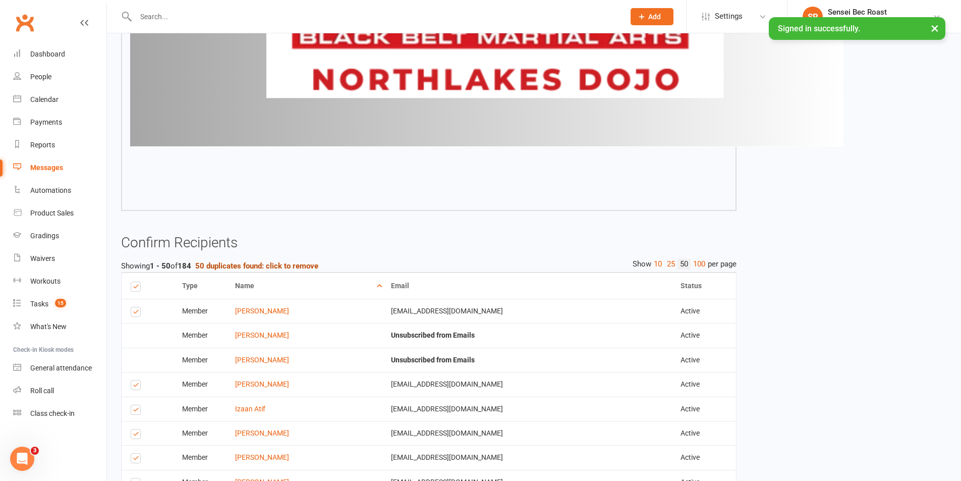
click at [307, 266] on strong "50 duplicates found: click to remove" at bounding box center [256, 265] width 123 height 9
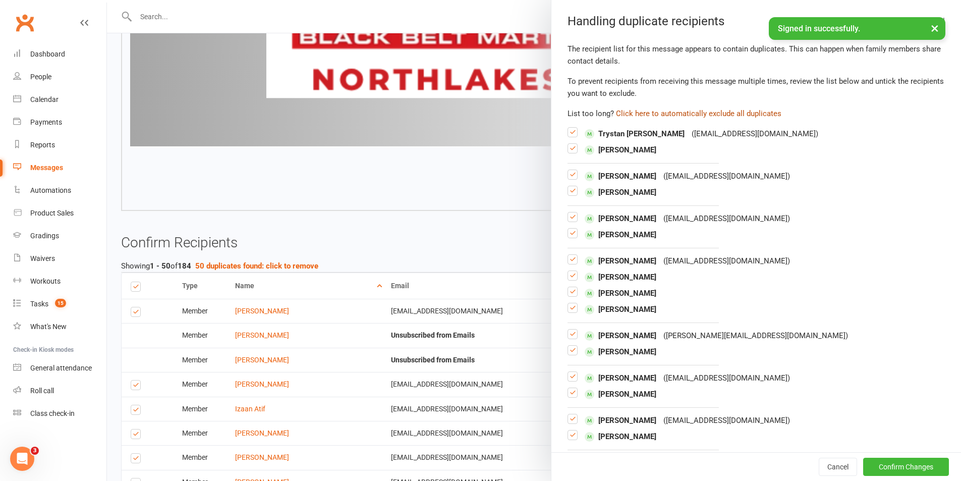
click at [696, 113] on button "Click here to automatically exclude all duplicates" at bounding box center [698, 113] width 165 height 12
click at [882, 468] on button "Confirm Changes" at bounding box center [906, 467] width 86 height 18
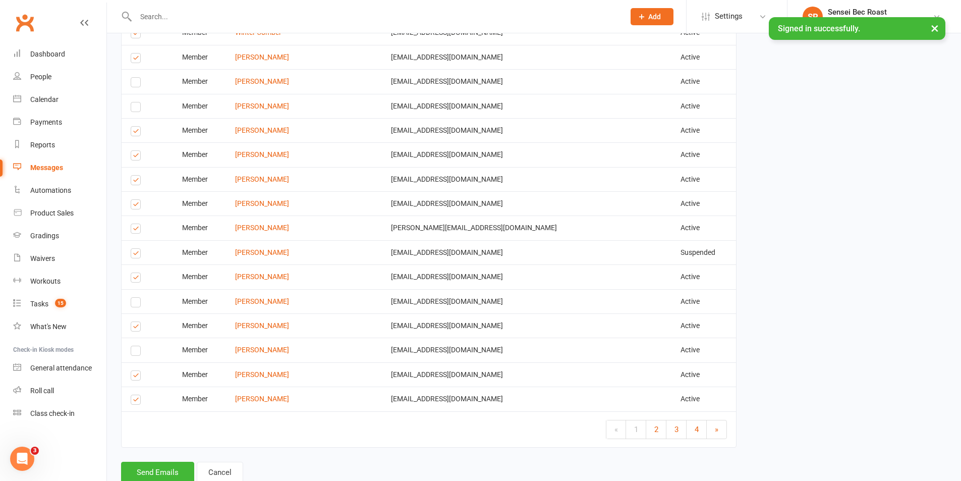
scroll to position [2905, 0]
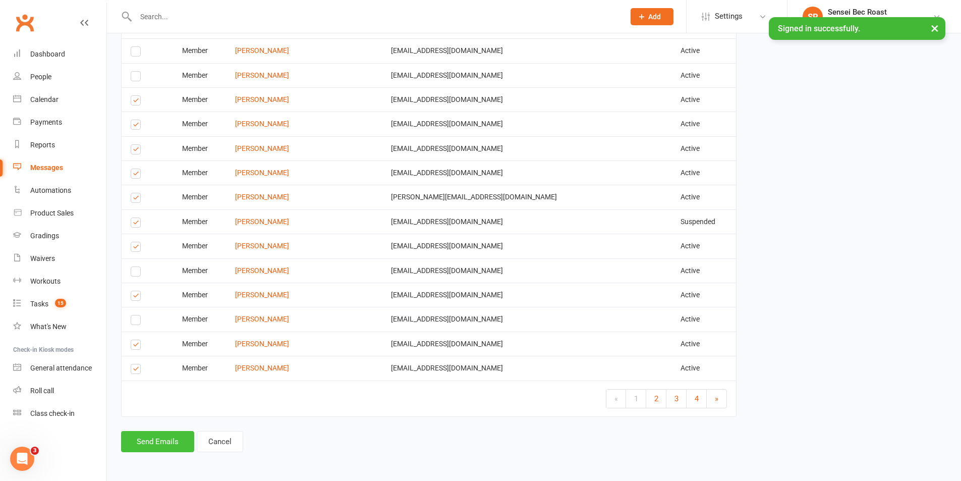
click at [160, 445] on button "Send Emails" at bounding box center [157, 441] width 73 height 21
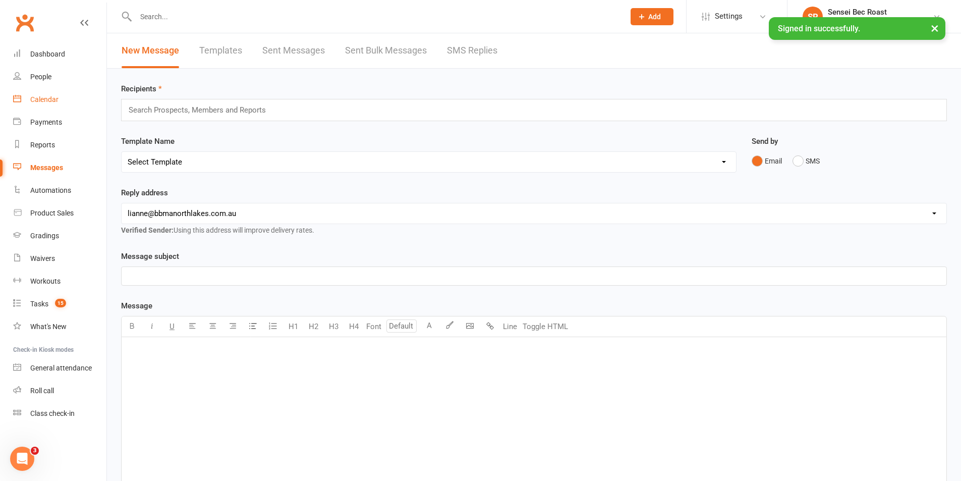
click at [46, 96] on div "Calendar" at bounding box center [44, 99] width 28 height 8
